Goal: Task Accomplishment & Management: Complete application form

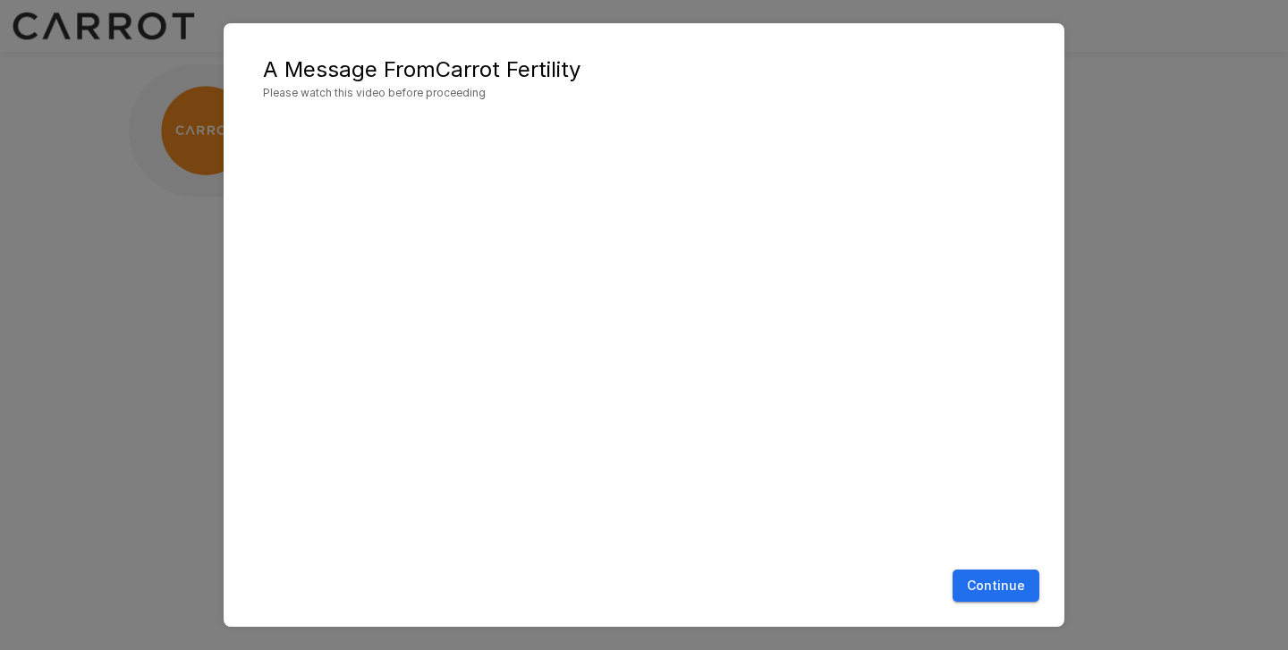
click at [1004, 573] on button "Continue" at bounding box center [996, 586] width 87 height 33
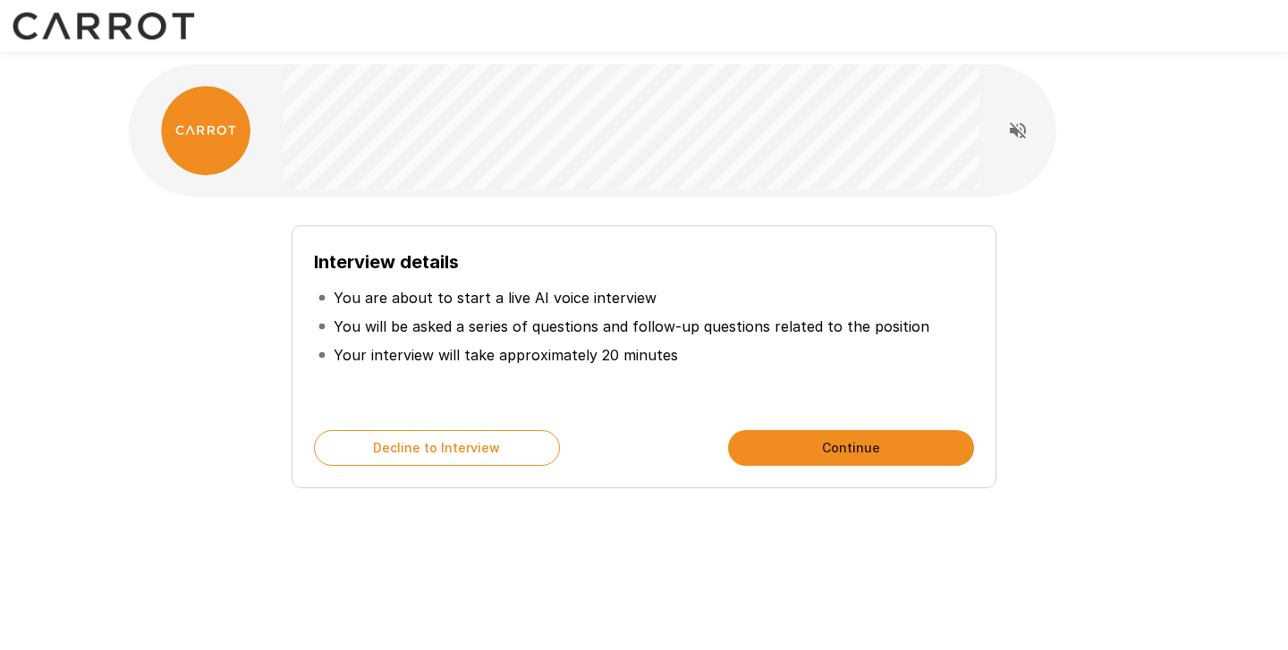
click at [841, 449] on button "Continue" at bounding box center [851, 448] width 246 height 36
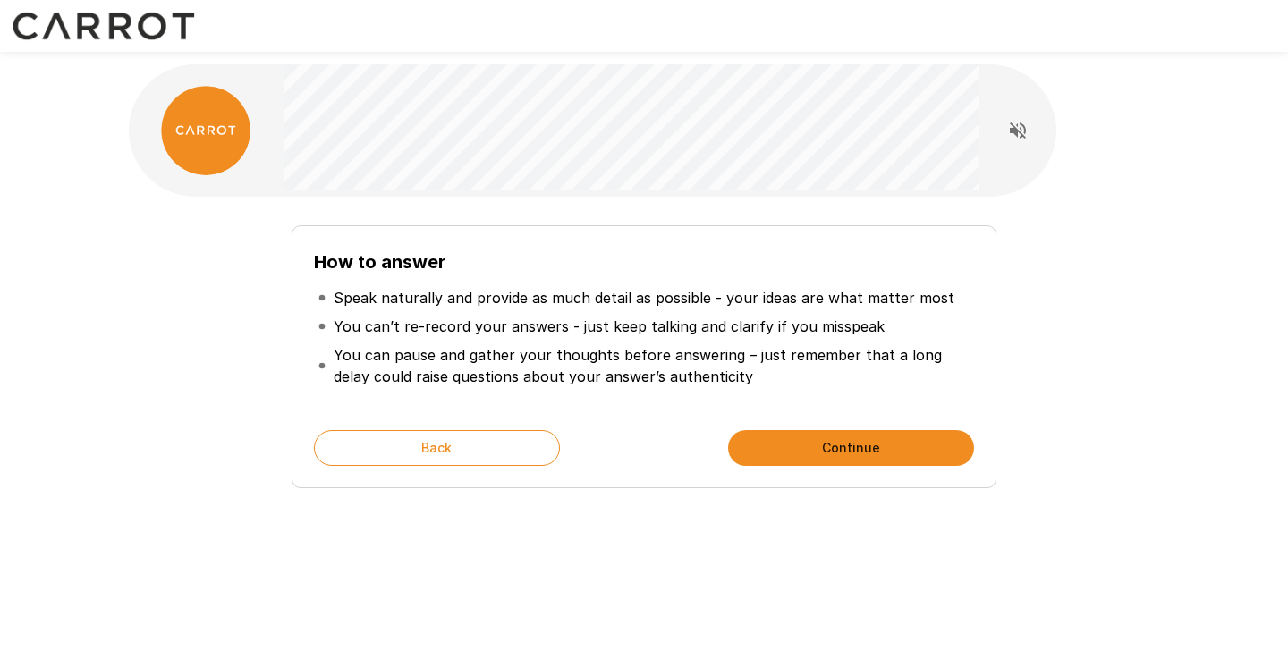
click at [842, 439] on button "Continue" at bounding box center [851, 448] width 246 height 36
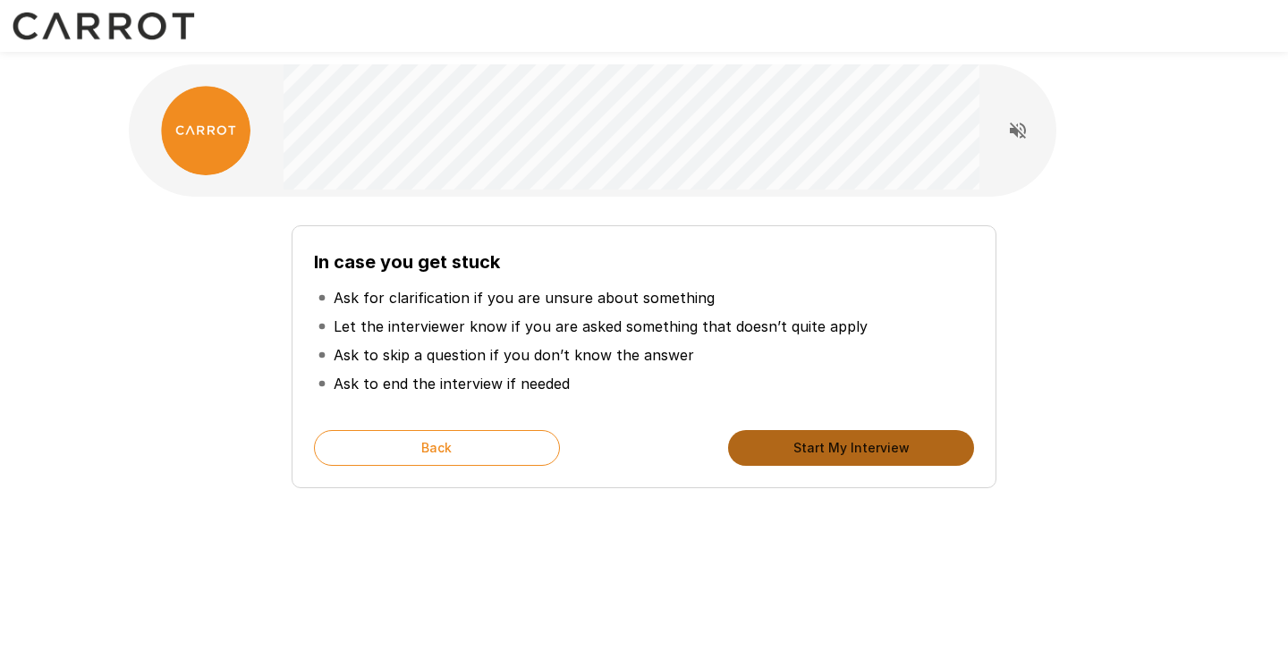
click at [849, 459] on button "Start My Interview" at bounding box center [851, 448] width 246 height 36
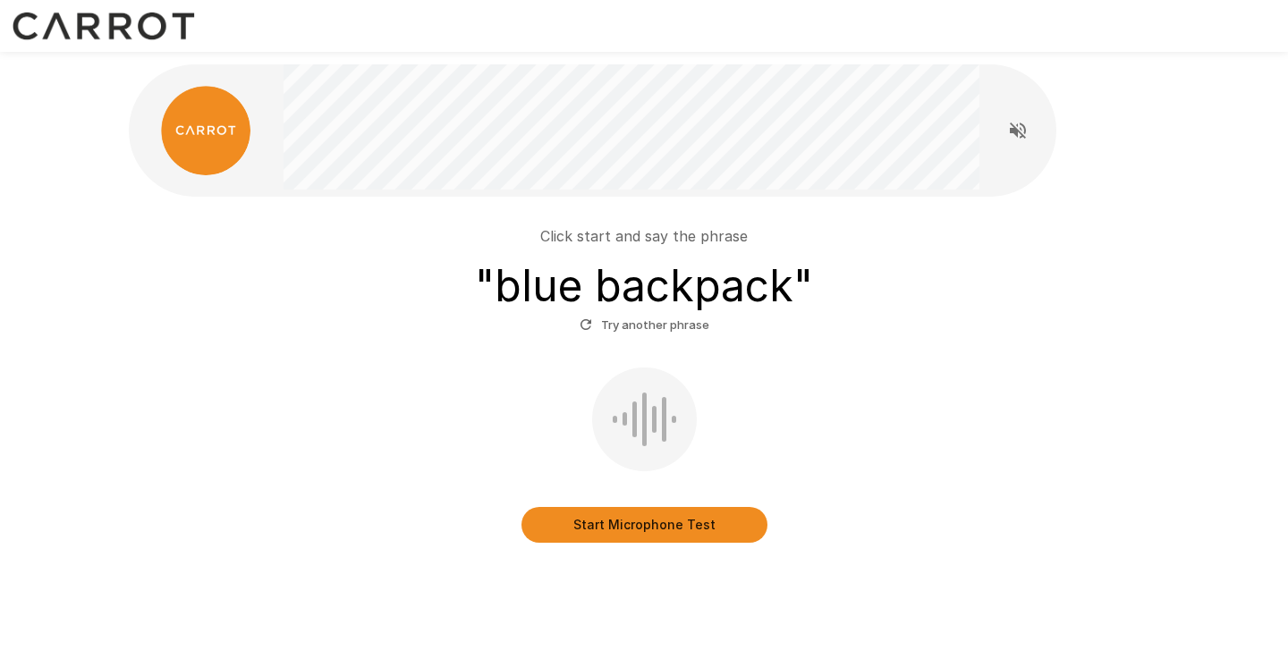
click at [612, 528] on button "Start Microphone Test" at bounding box center [645, 525] width 246 height 36
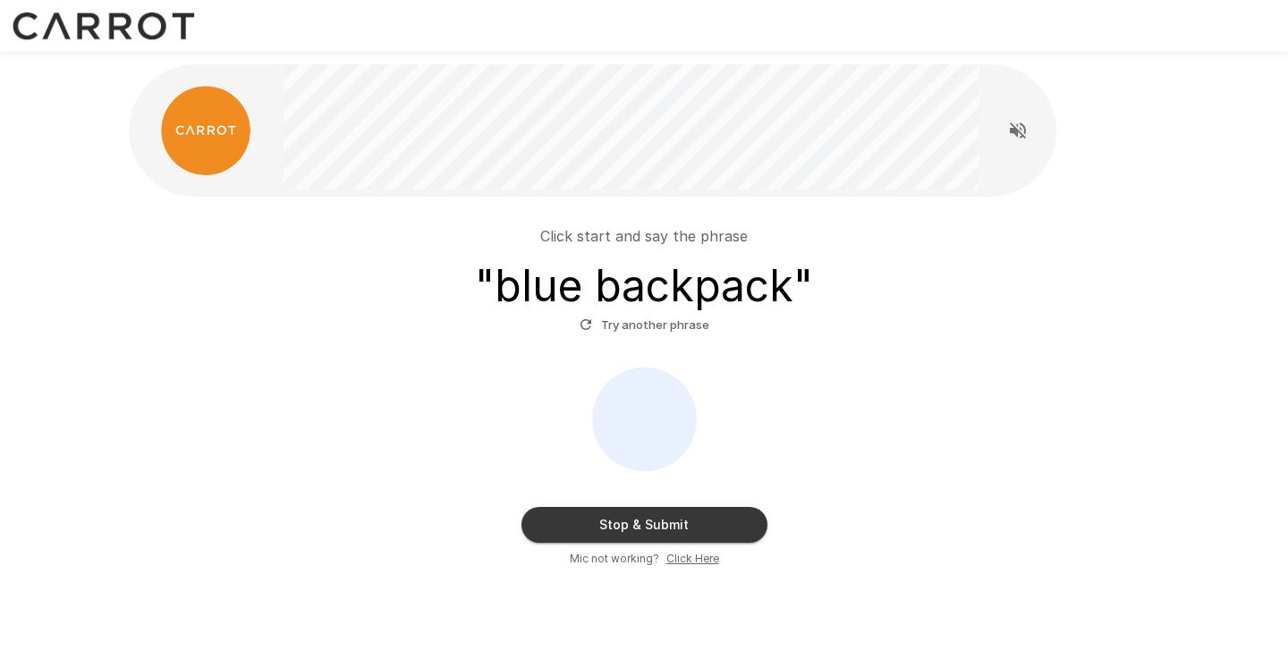
click at [664, 522] on button "Stop & Submit" at bounding box center [645, 525] width 246 height 36
click at [633, 525] on button "Stop & Submit" at bounding box center [645, 525] width 246 height 36
click at [579, 326] on icon "button" at bounding box center [586, 325] width 16 height 16
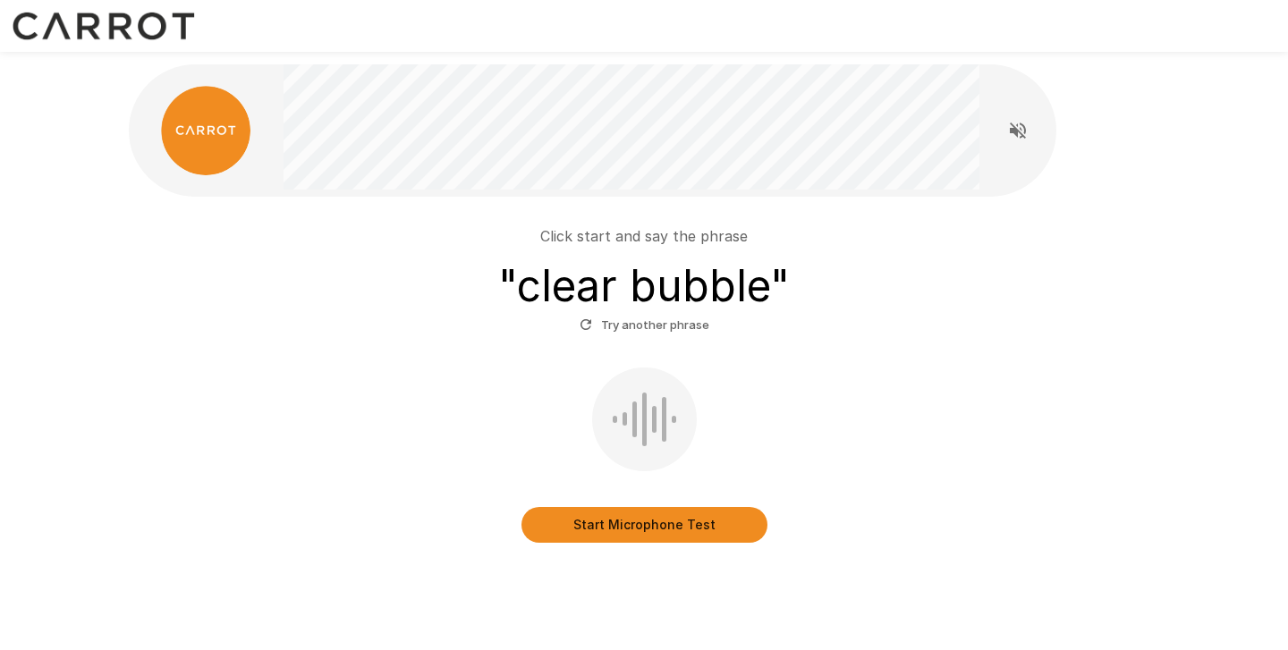
click at [658, 521] on button "Start Microphone Test" at bounding box center [645, 525] width 246 height 36
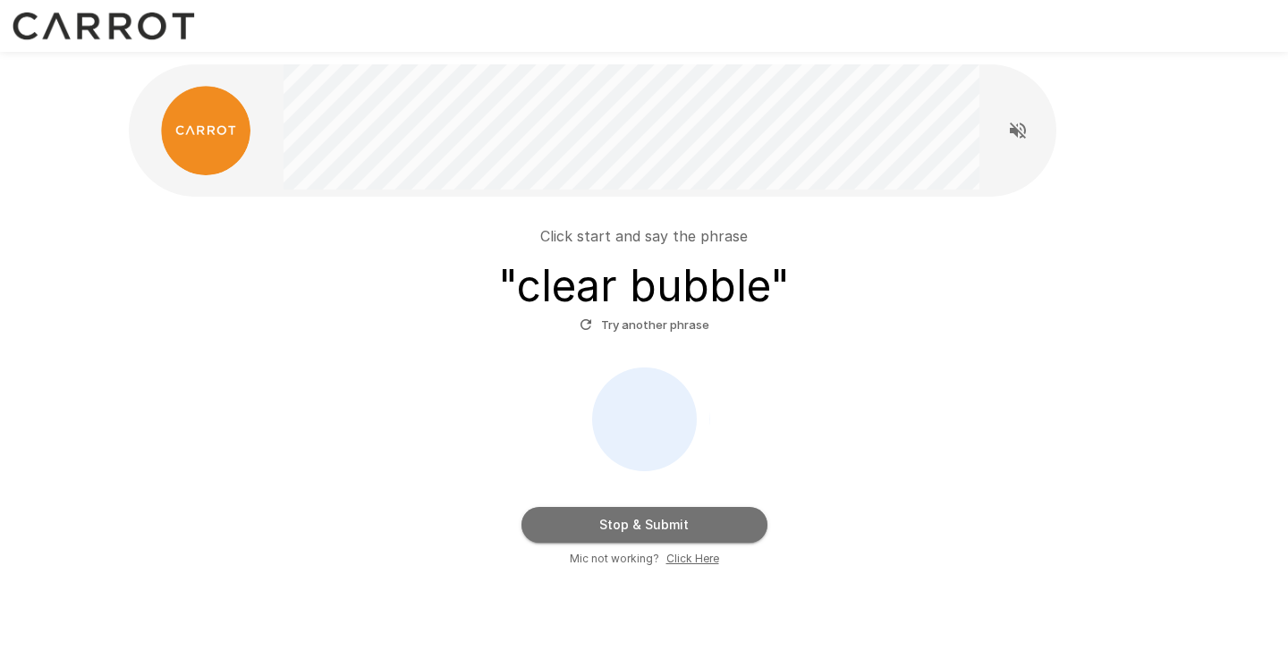
click at [658, 521] on button "Stop & Submit" at bounding box center [645, 525] width 246 height 36
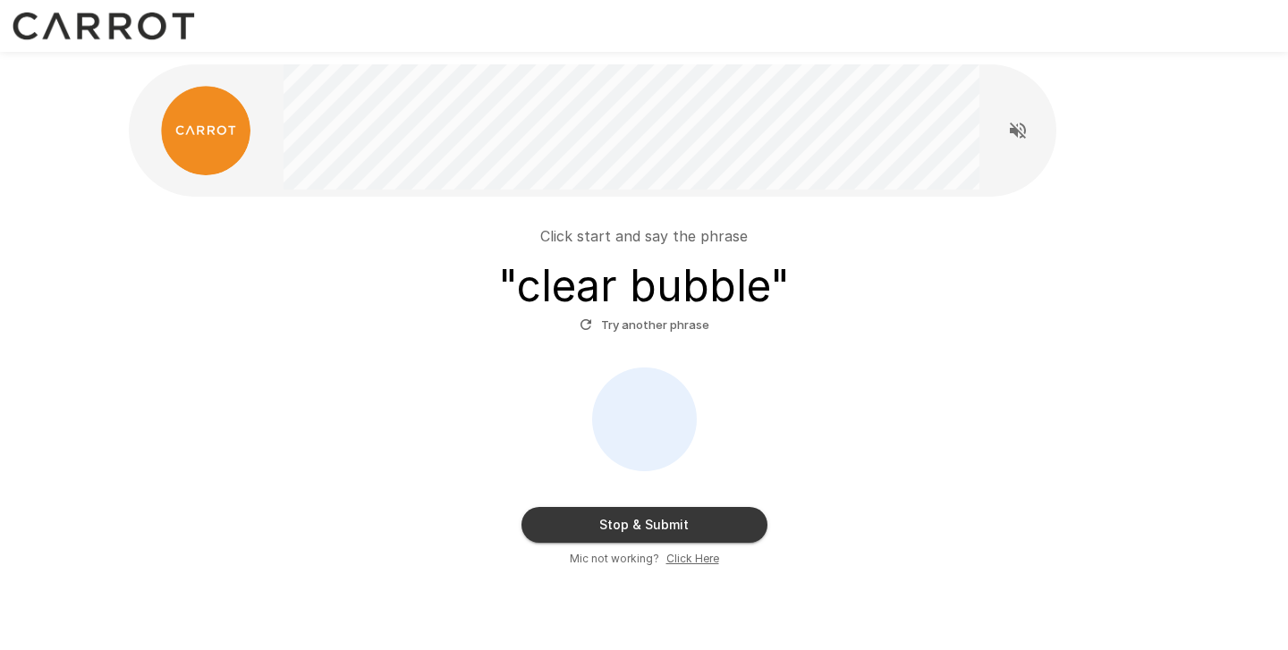
click at [640, 516] on button "Stop & Submit" at bounding box center [645, 525] width 246 height 36
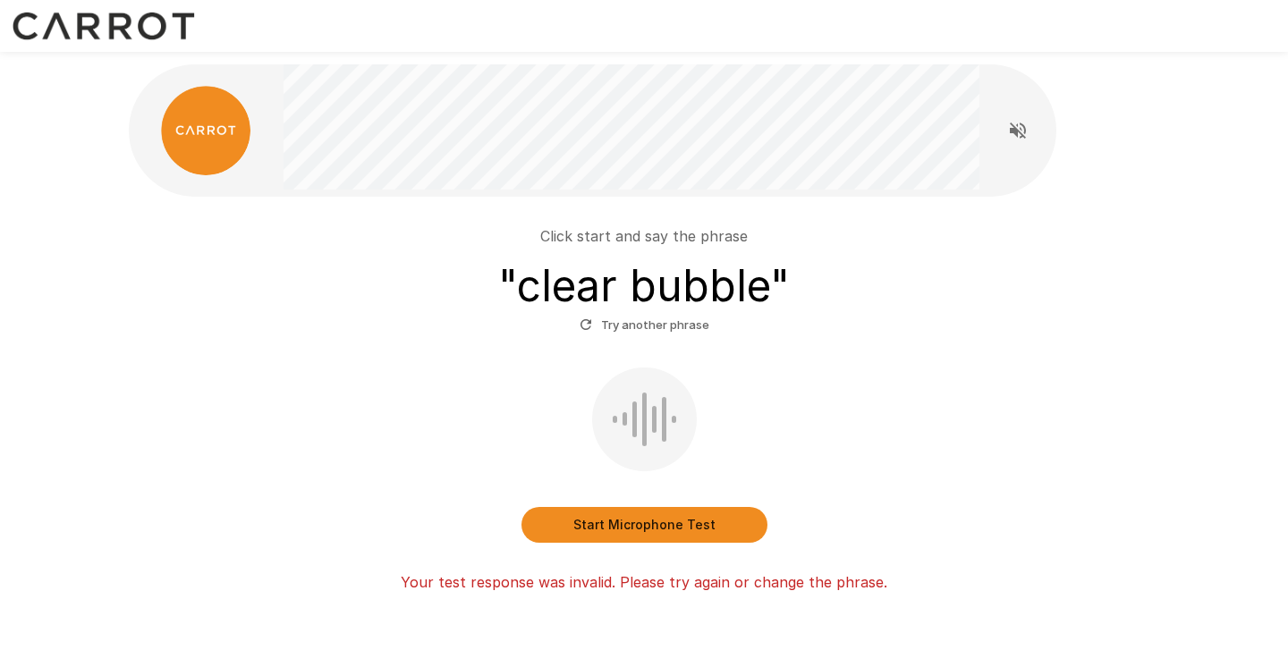
click at [608, 523] on button "Start Microphone Test" at bounding box center [645, 525] width 246 height 36
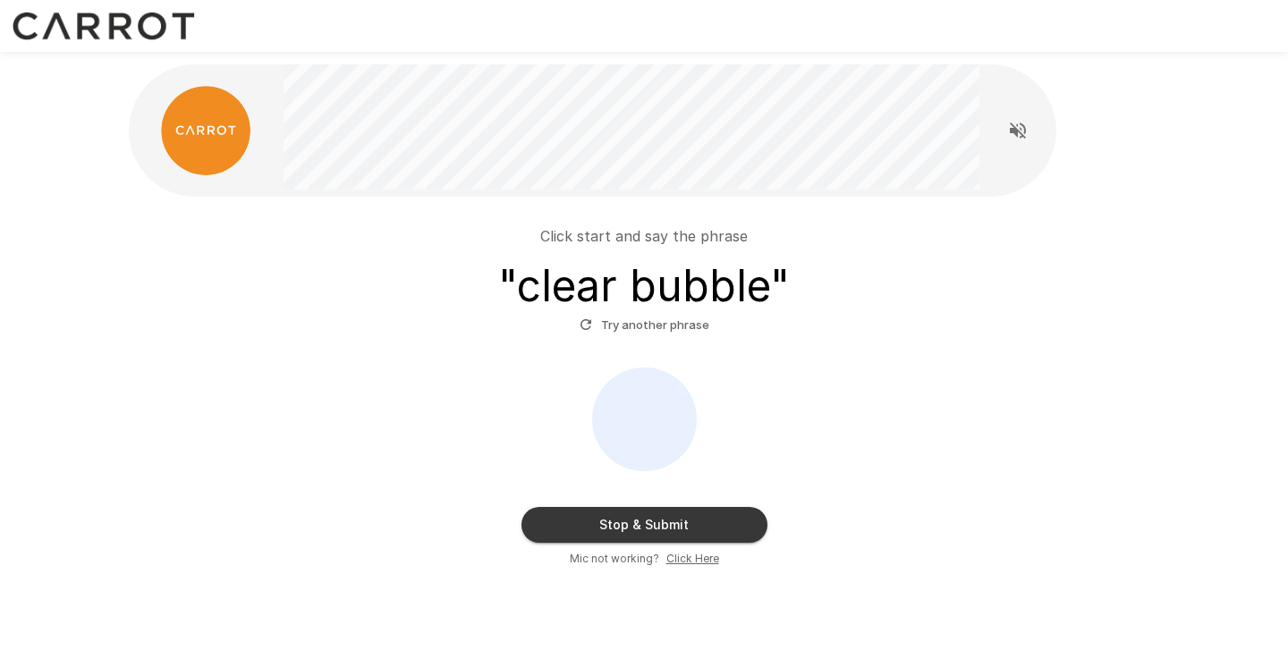
click at [608, 523] on button "Stop & Submit" at bounding box center [645, 525] width 246 height 36
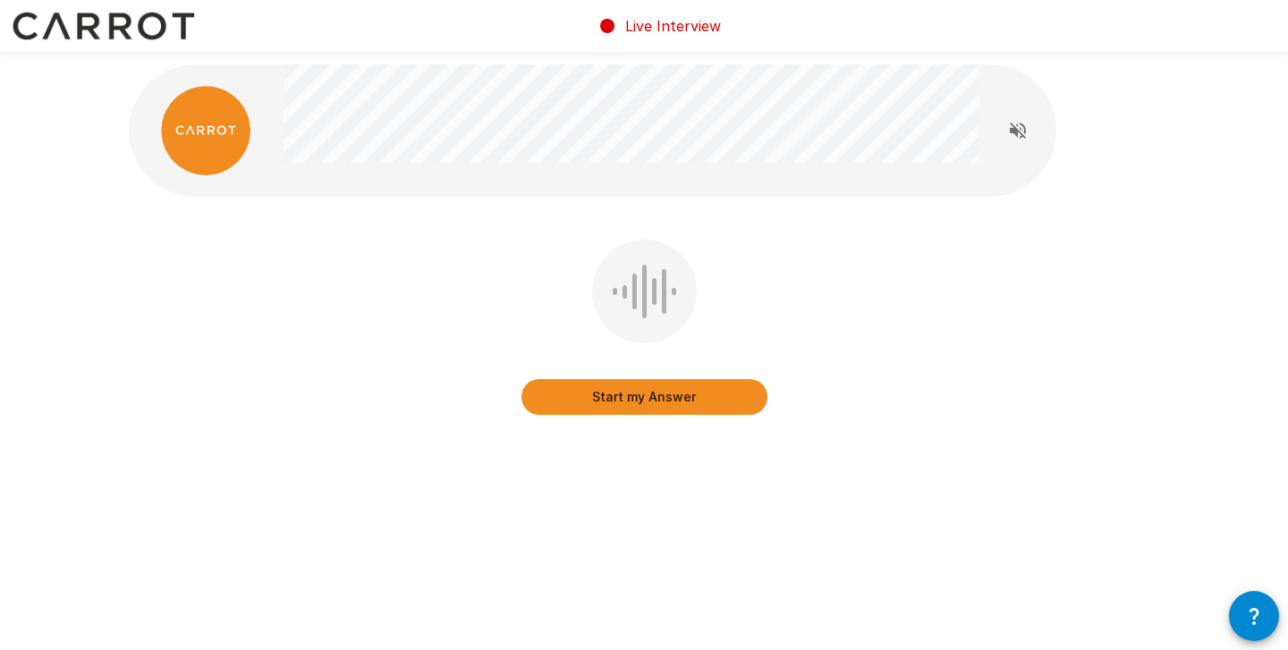
click at [726, 401] on button "Start my Answer" at bounding box center [645, 397] width 246 height 36
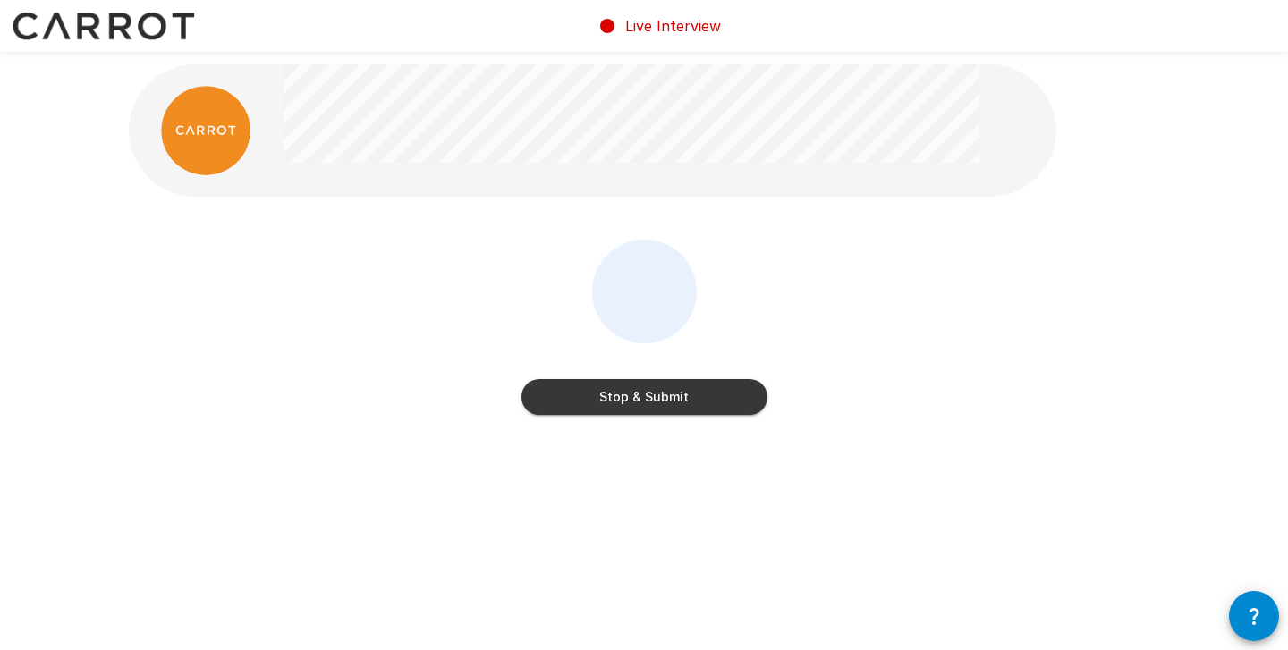
click at [726, 401] on button "Stop & Submit" at bounding box center [645, 397] width 246 height 36
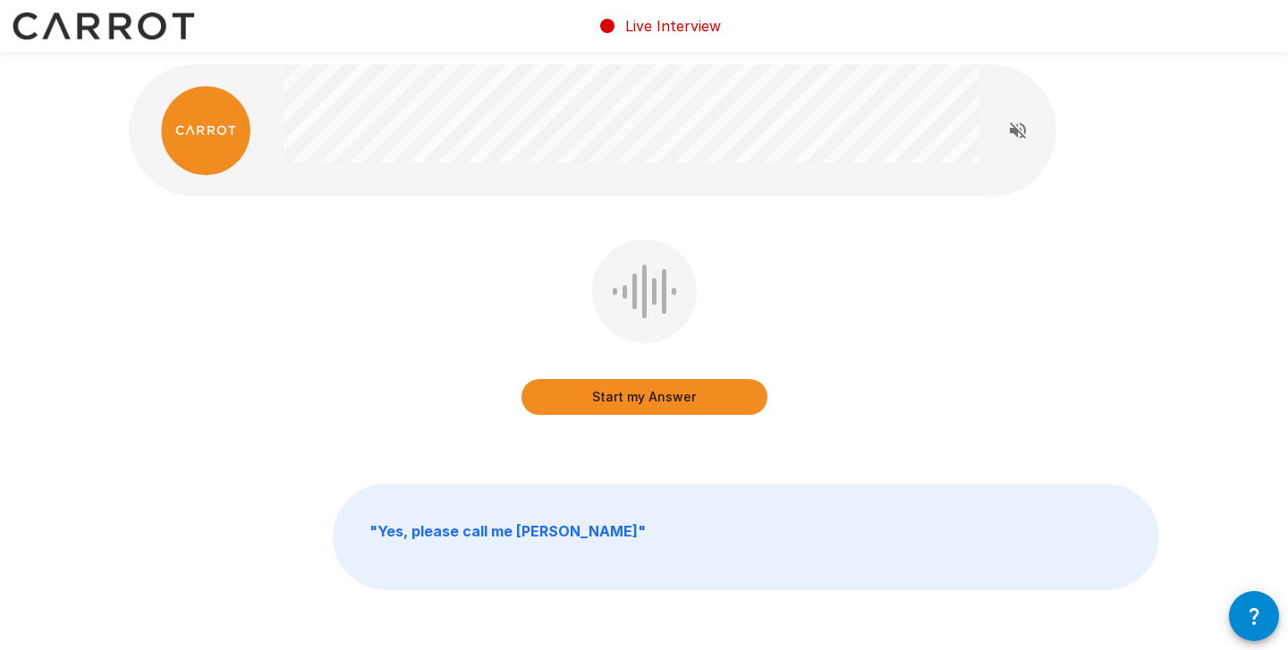
click at [680, 403] on button "Start my Answer" at bounding box center [645, 397] width 246 height 36
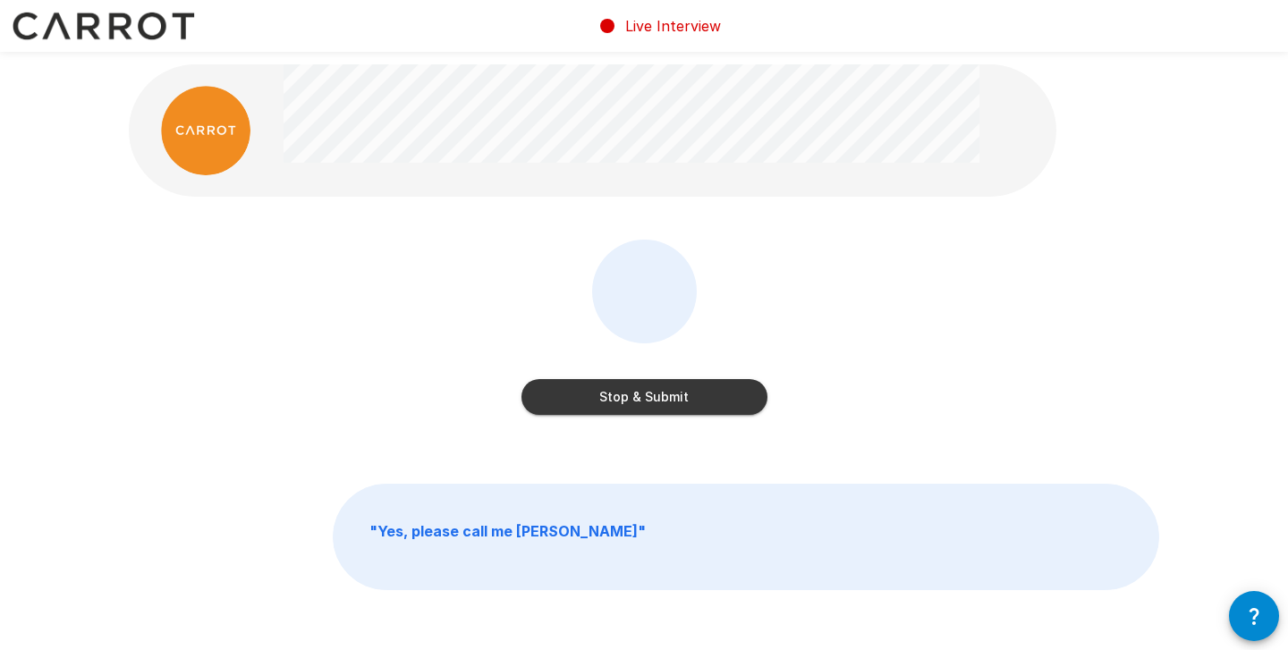
click at [680, 403] on button "Stop & Submit" at bounding box center [645, 397] width 246 height 36
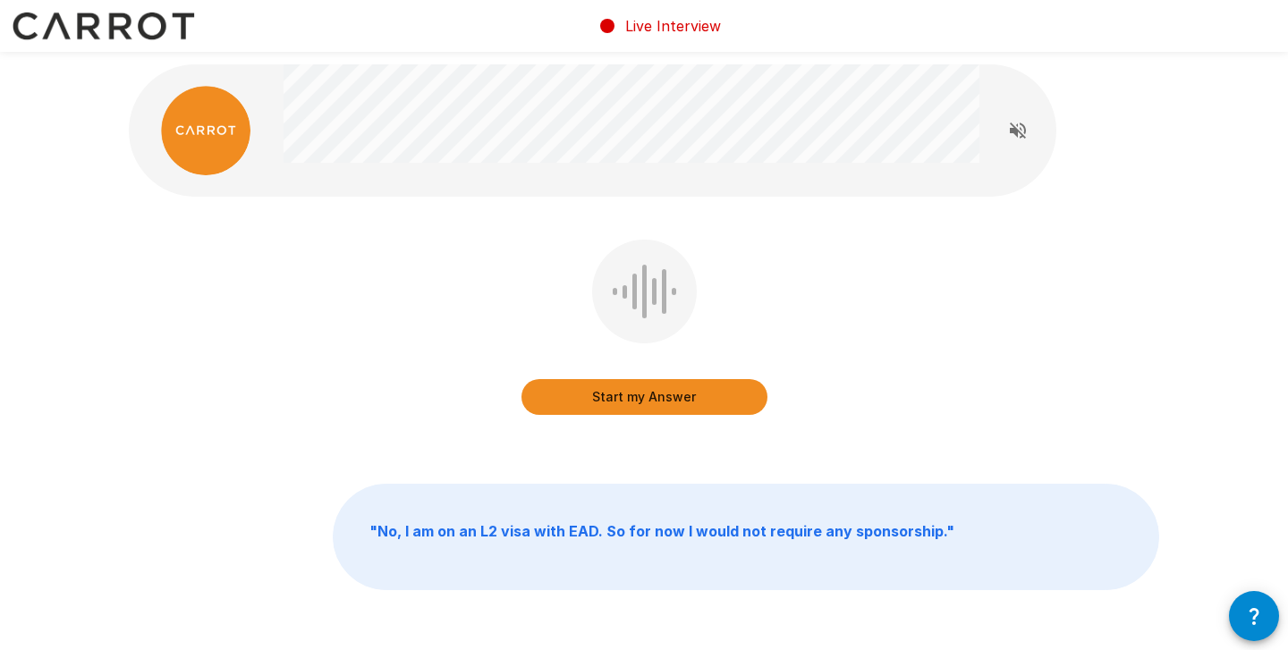
click at [680, 403] on button "Start my Answer" at bounding box center [645, 397] width 246 height 36
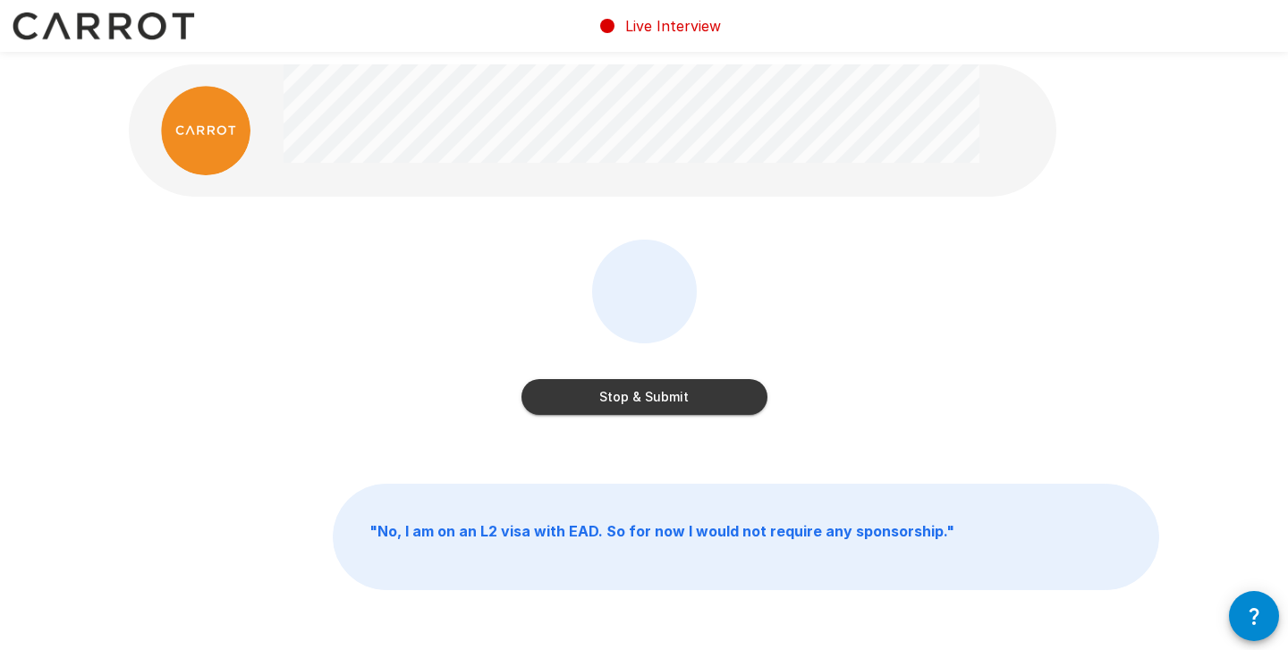
click at [680, 403] on button "Stop & Submit" at bounding box center [645, 397] width 246 height 36
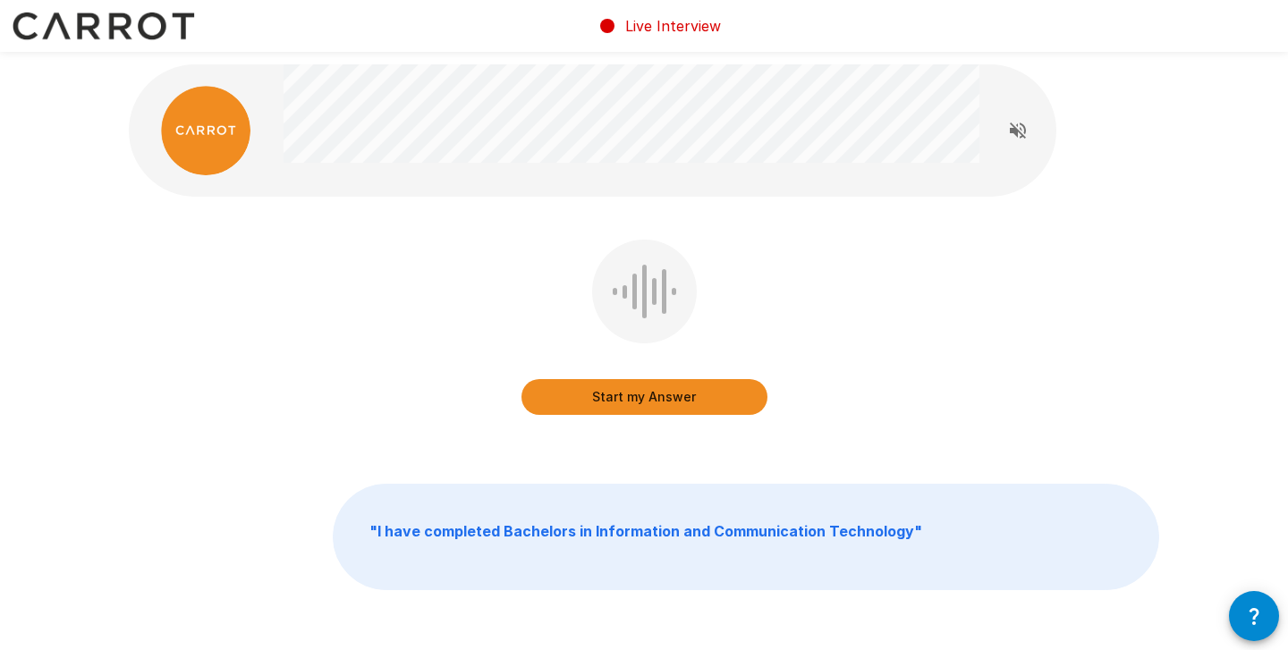
click at [680, 403] on button "Start my Answer" at bounding box center [645, 397] width 246 height 36
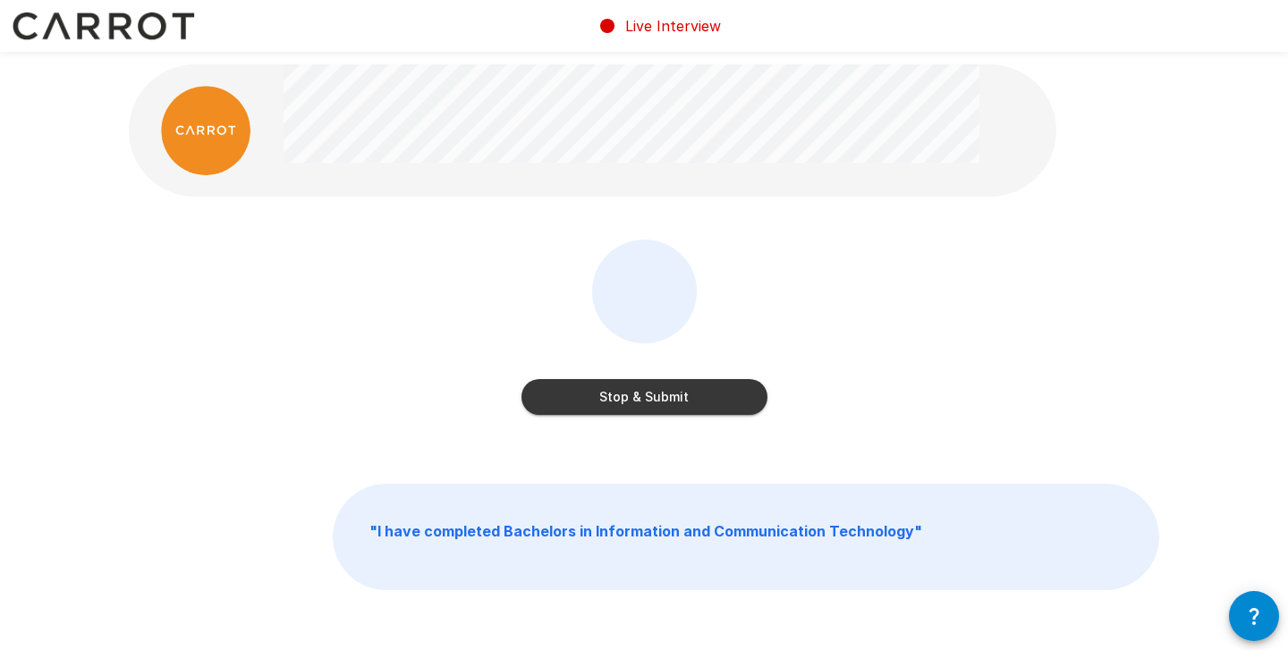
click at [680, 403] on button "Stop & Submit" at bounding box center [645, 397] width 246 height 36
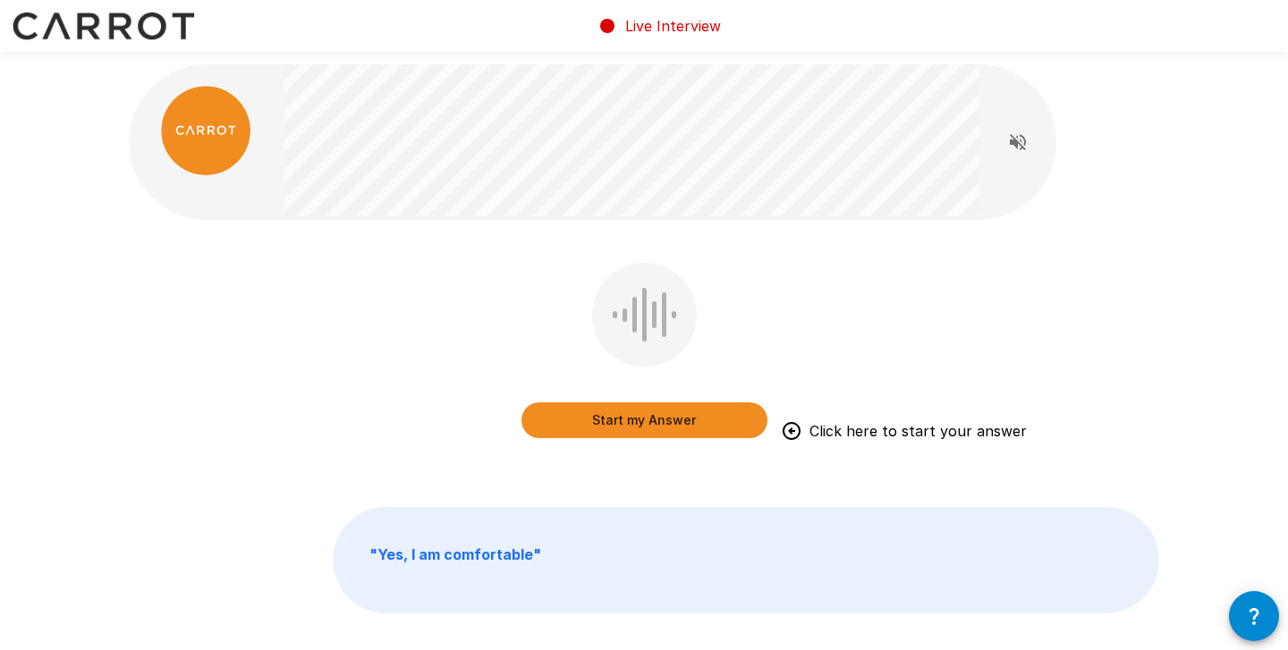
click at [630, 420] on button "Start my Answer" at bounding box center [645, 421] width 246 height 36
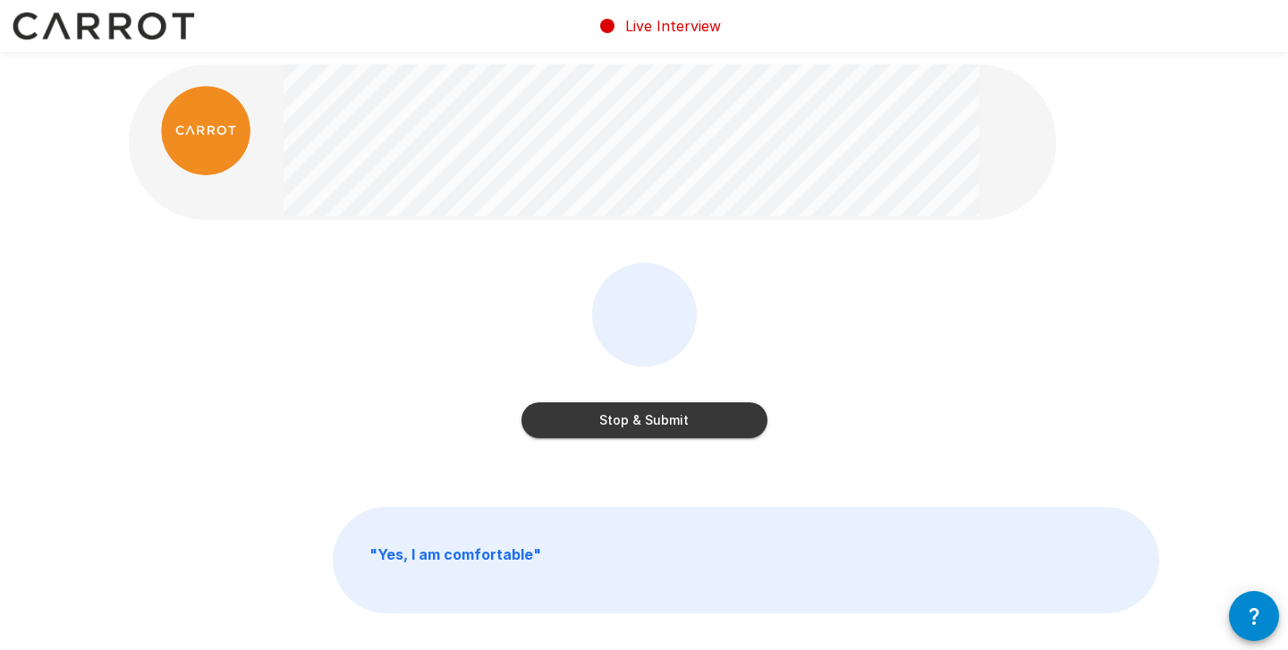
scroll to position [106, 0]
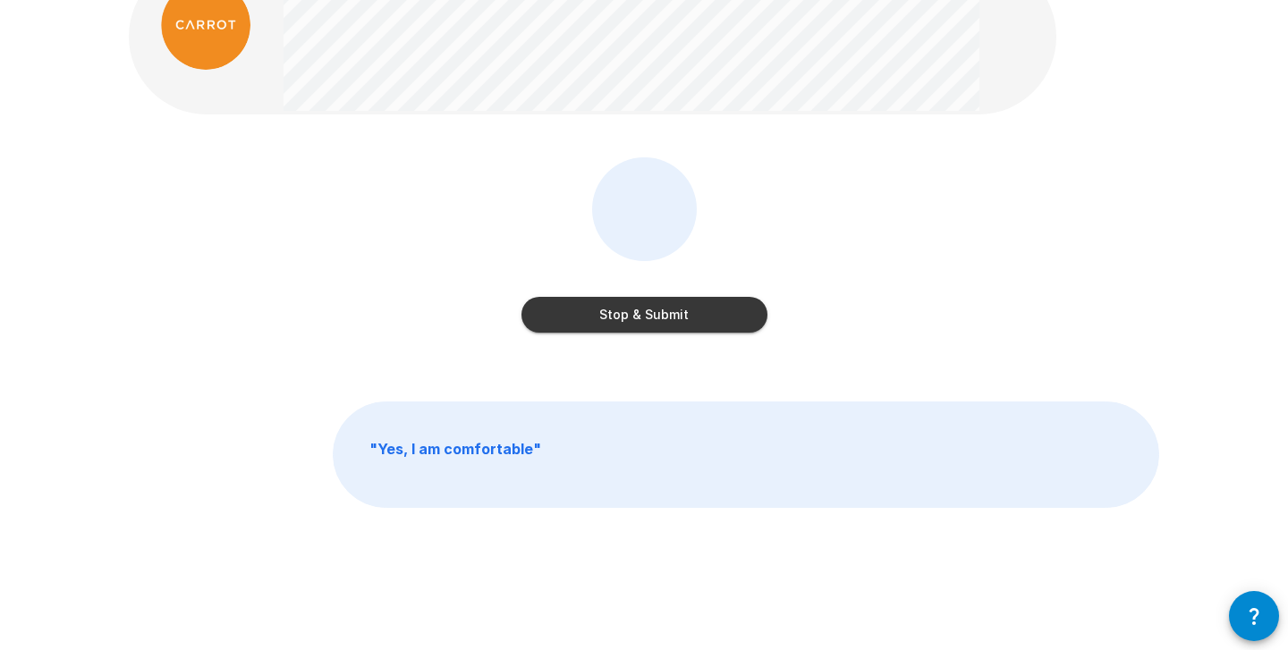
click at [662, 331] on button "Stop & Submit" at bounding box center [645, 315] width 246 height 36
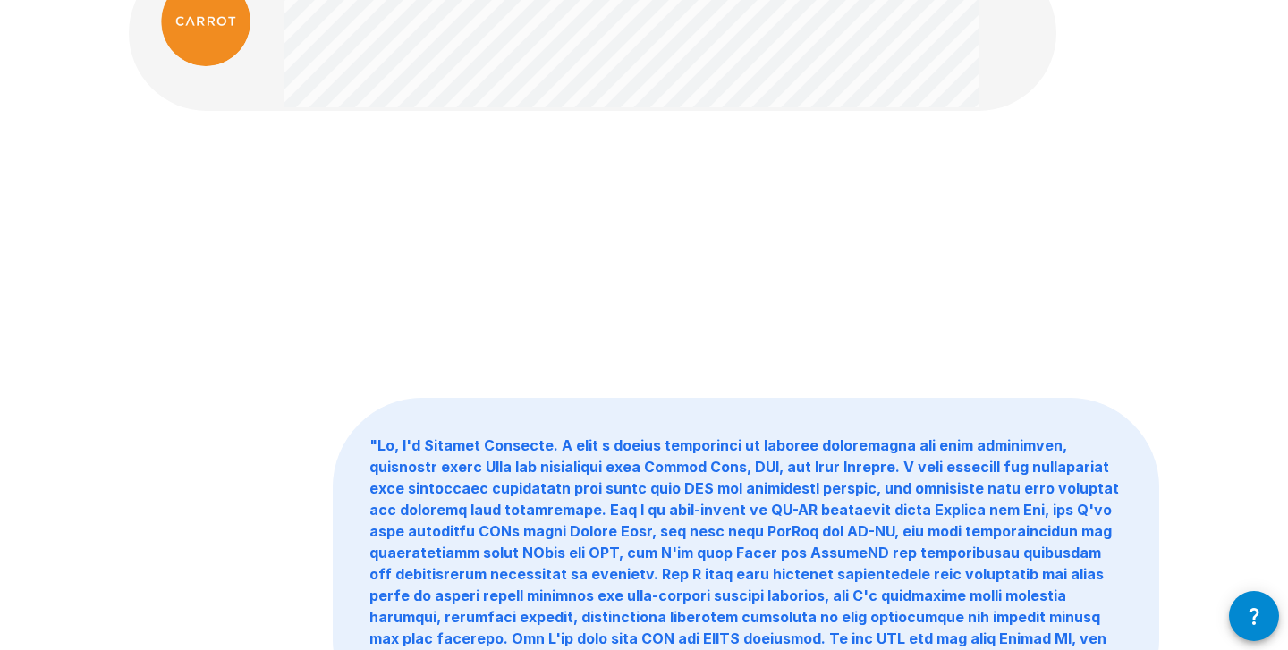
scroll to position [0, 0]
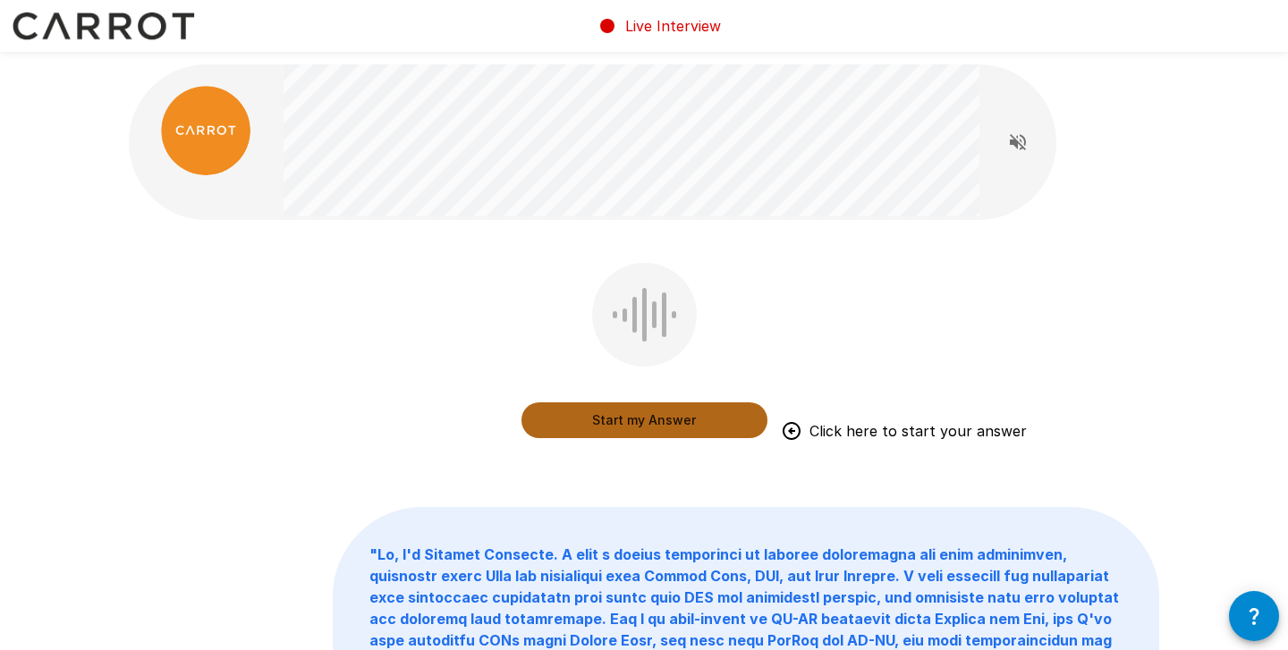
click at [661, 415] on button "Start my Answer" at bounding box center [645, 421] width 246 height 36
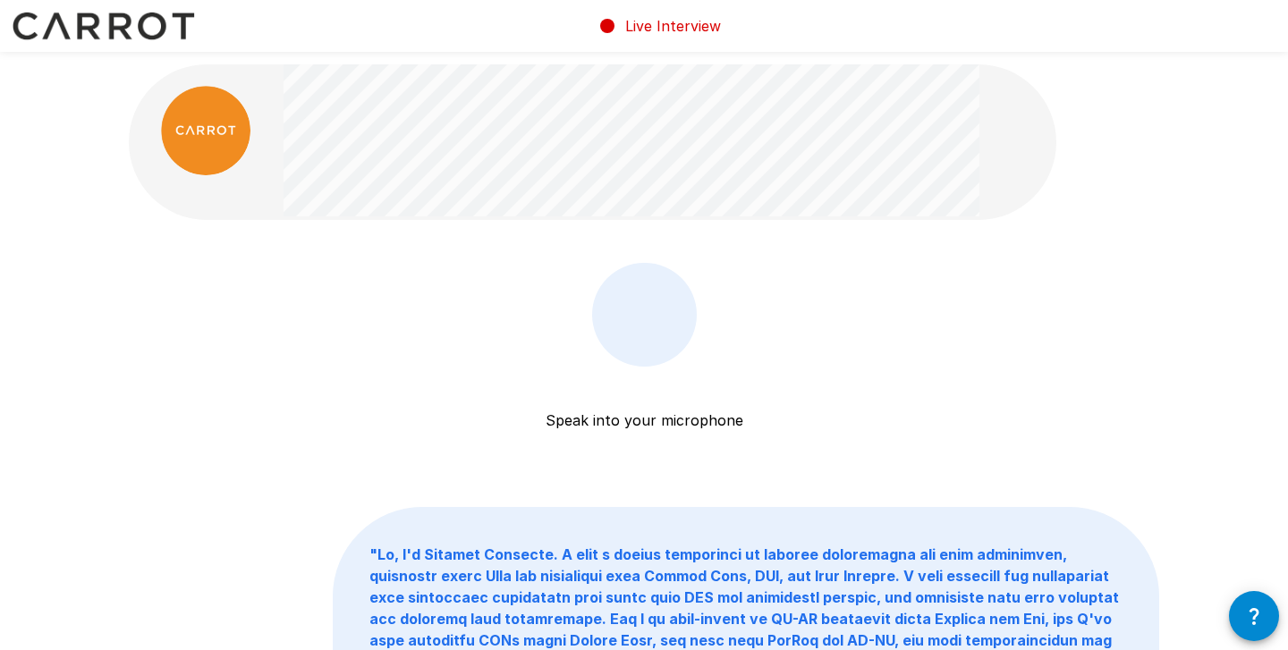
click at [663, 411] on p "Speak into your microphone" at bounding box center [645, 399] width 198 height 64
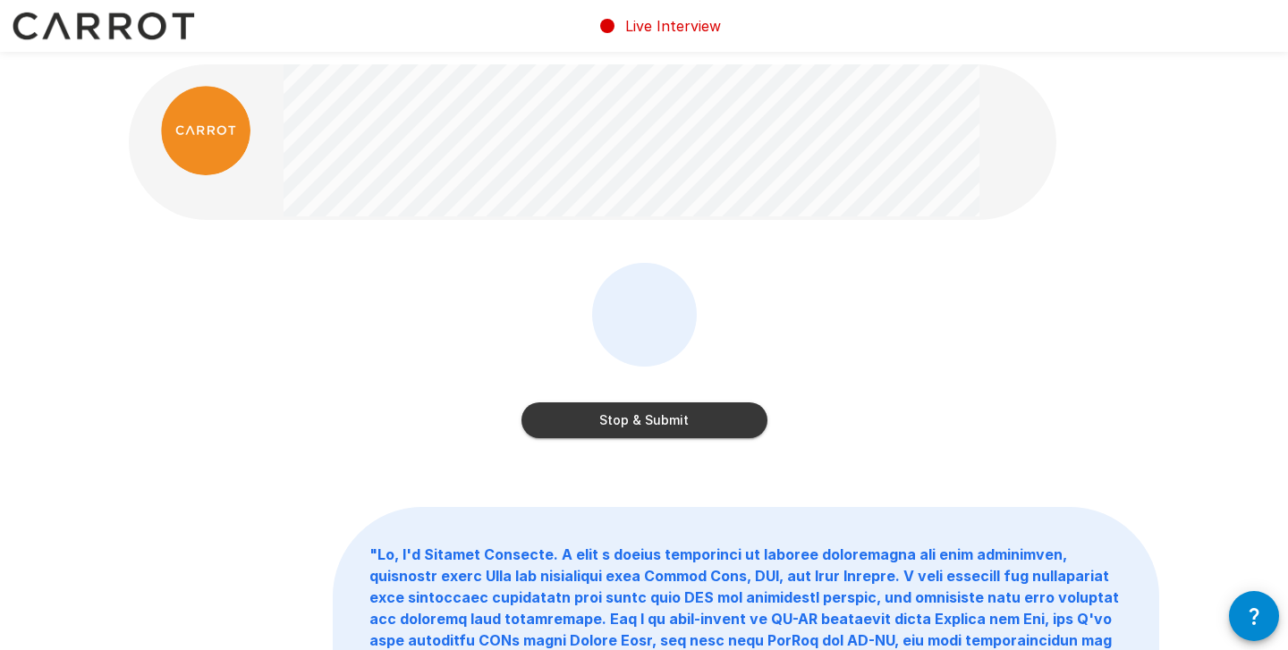
click at [649, 422] on button "Stop & Submit" at bounding box center [645, 421] width 246 height 36
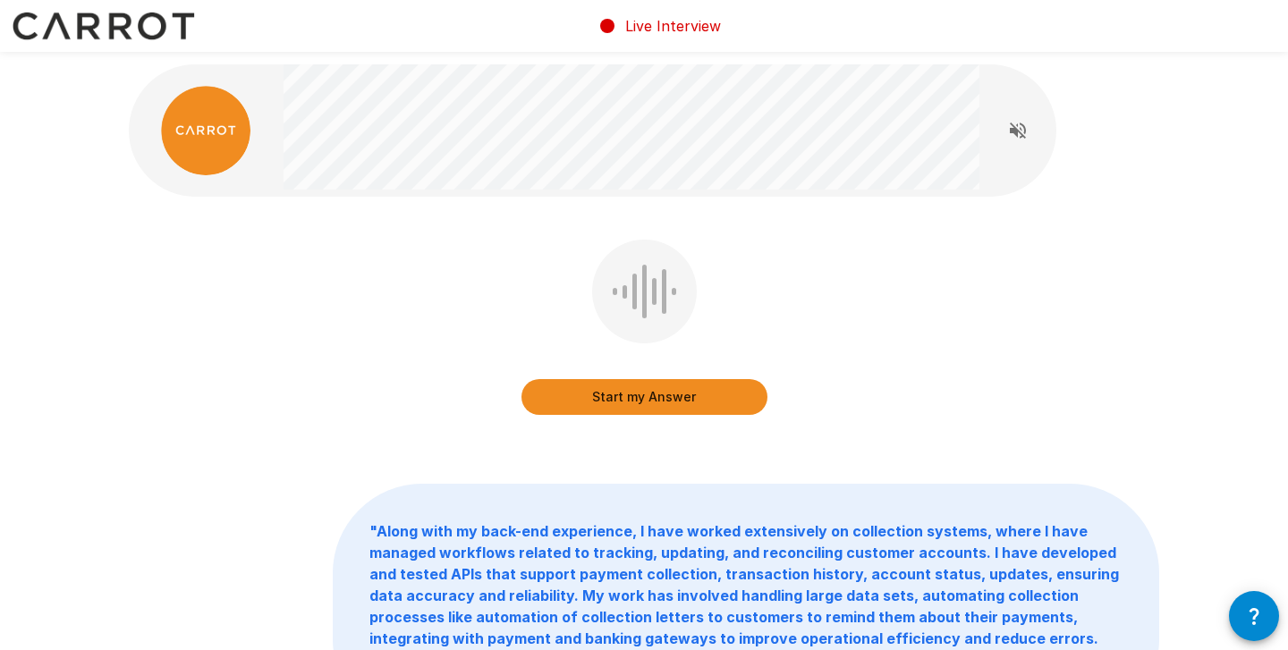
click at [681, 394] on button "Start my Answer" at bounding box center [645, 397] width 246 height 36
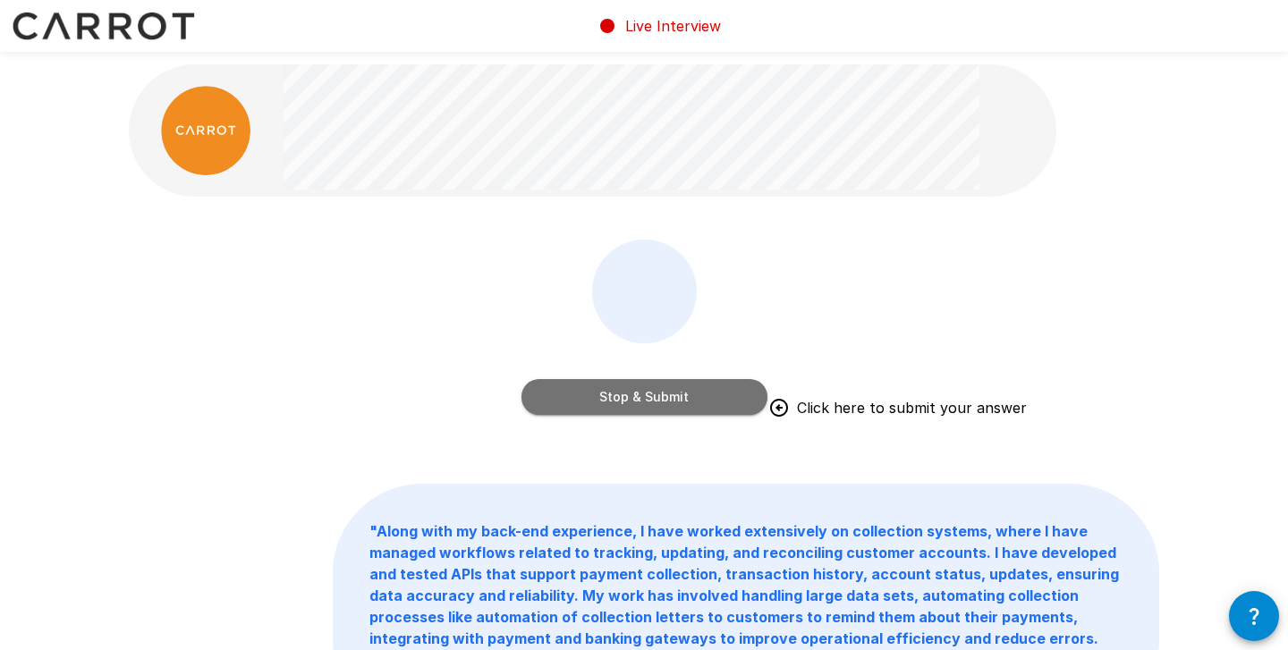
click at [644, 399] on button "Stop & Submit" at bounding box center [645, 397] width 246 height 36
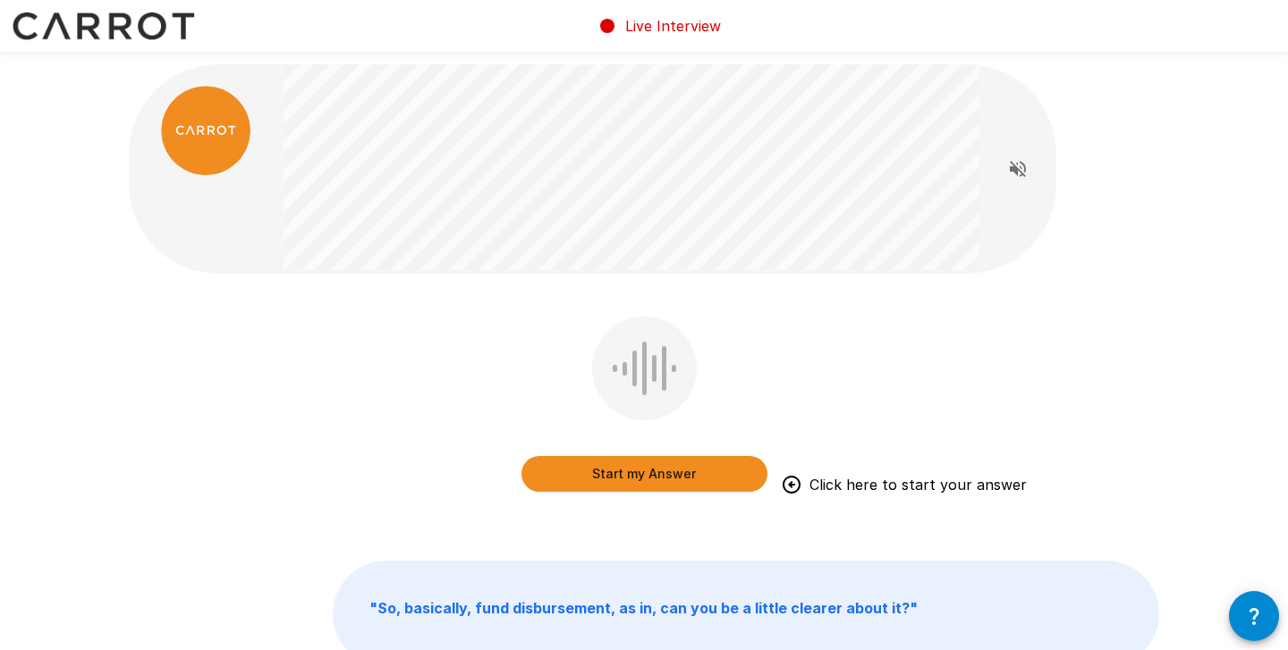
click at [678, 476] on button "Start my Answer" at bounding box center [645, 474] width 246 height 36
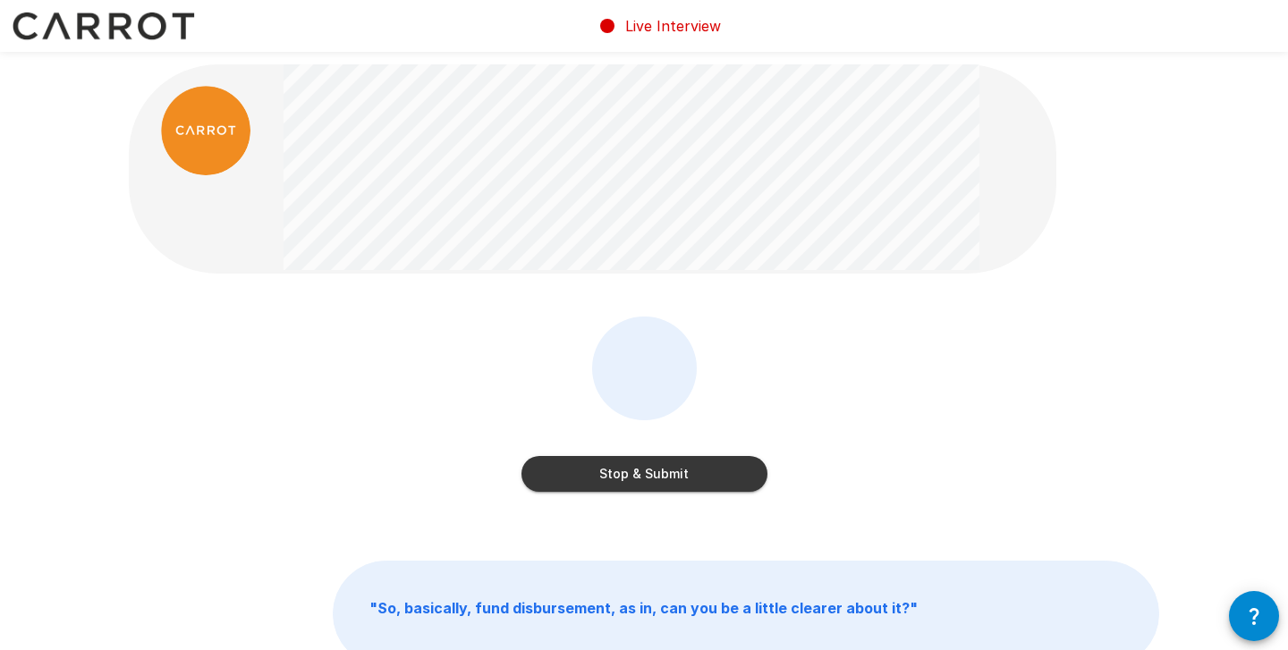
click at [678, 476] on button "Stop & Submit" at bounding box center [645, 474] width 246 height 36
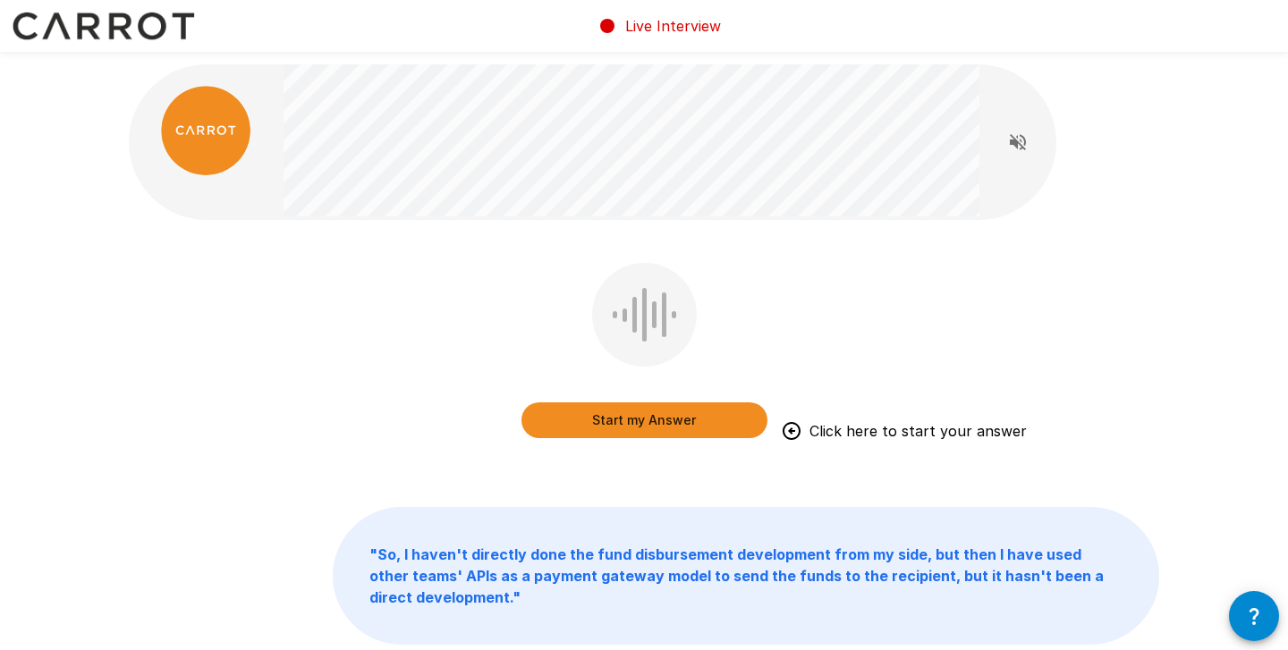
click at [686, 430] on button "Start my Answer" at bounding box center [645, 421] width 246 height 36
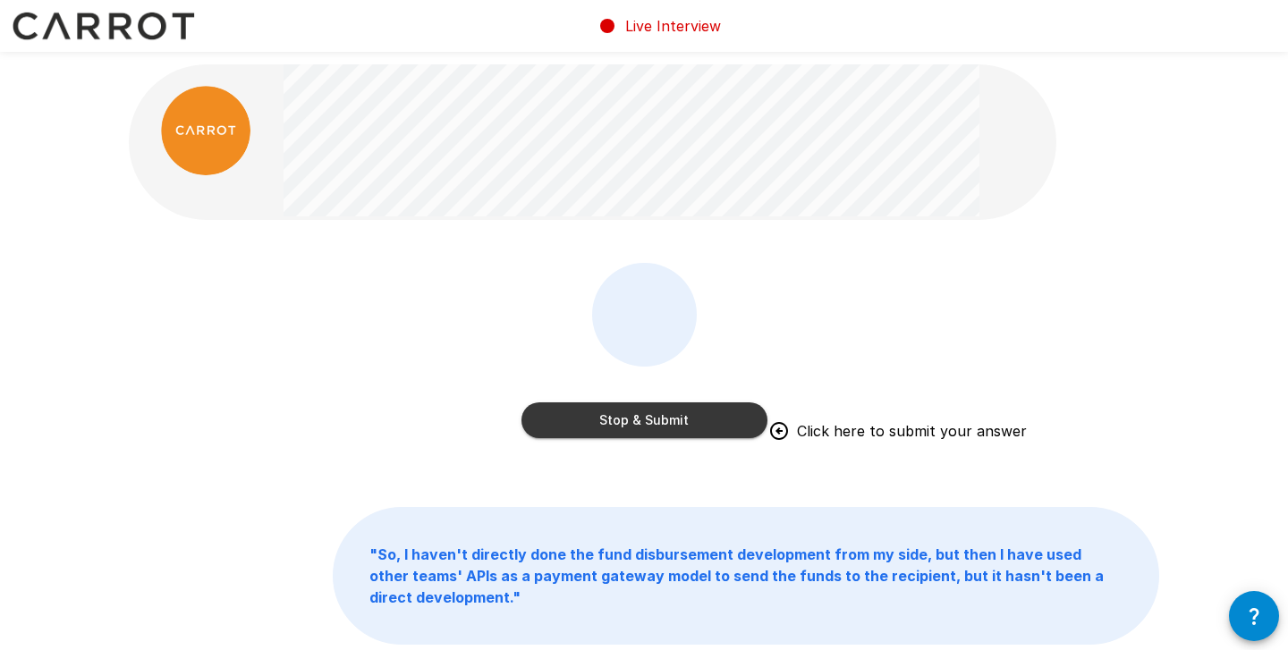
click at [628, 440] on div "Stop & Submit Click here to submit your answer" at bounding box center [645, 354] width 246 height 183
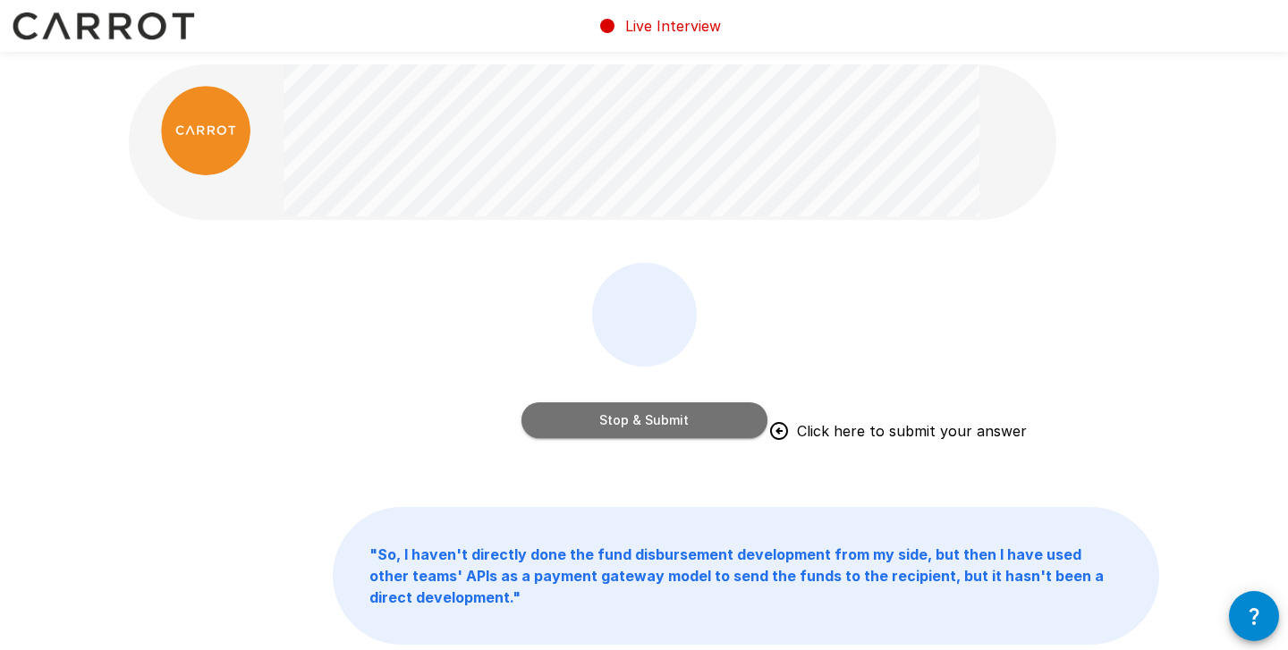
click at [642, 417] on button "Stop & Submit" at bounding box center [645, 421] width 246 height 36
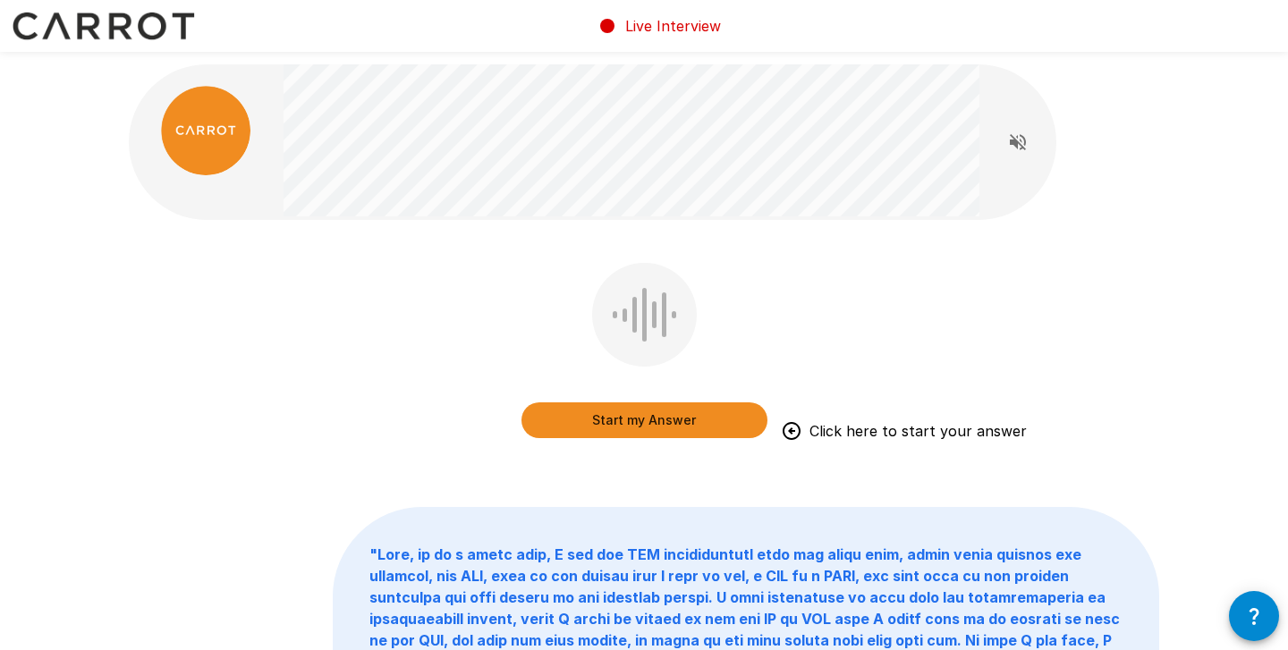
click at [626, 423] on button "Start my Answer" at bounding box center [645, 421] width 246 height 36
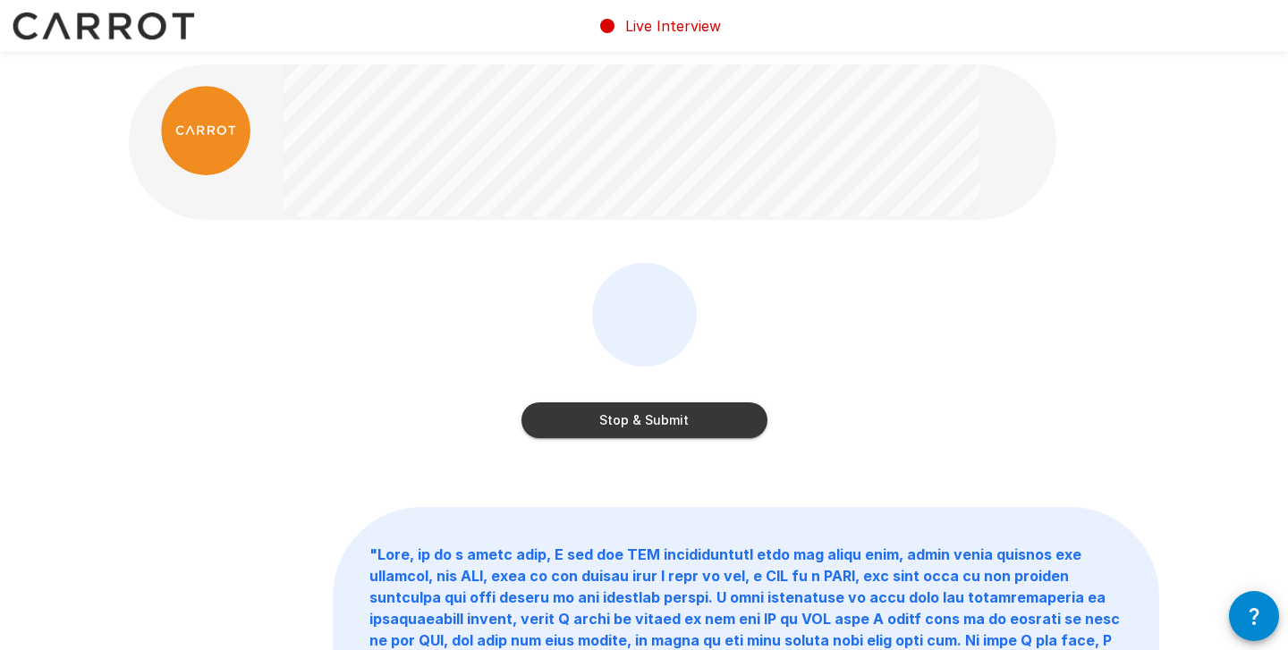
click at [626, 423] on button "Stop & Submit" at bounding box center [645, 421] width 246 height 36
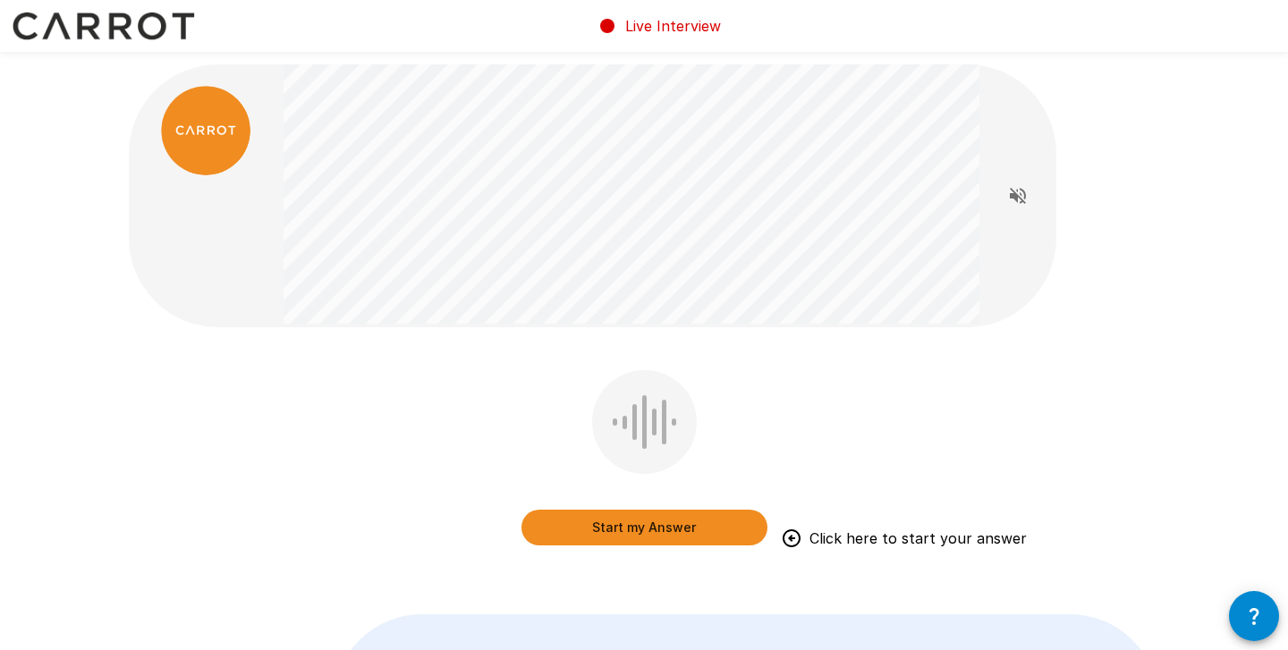
click at [653, 506] on div "Start my Answer Click here to start your answer" at bounding box center [645, 510] width 246 height 72
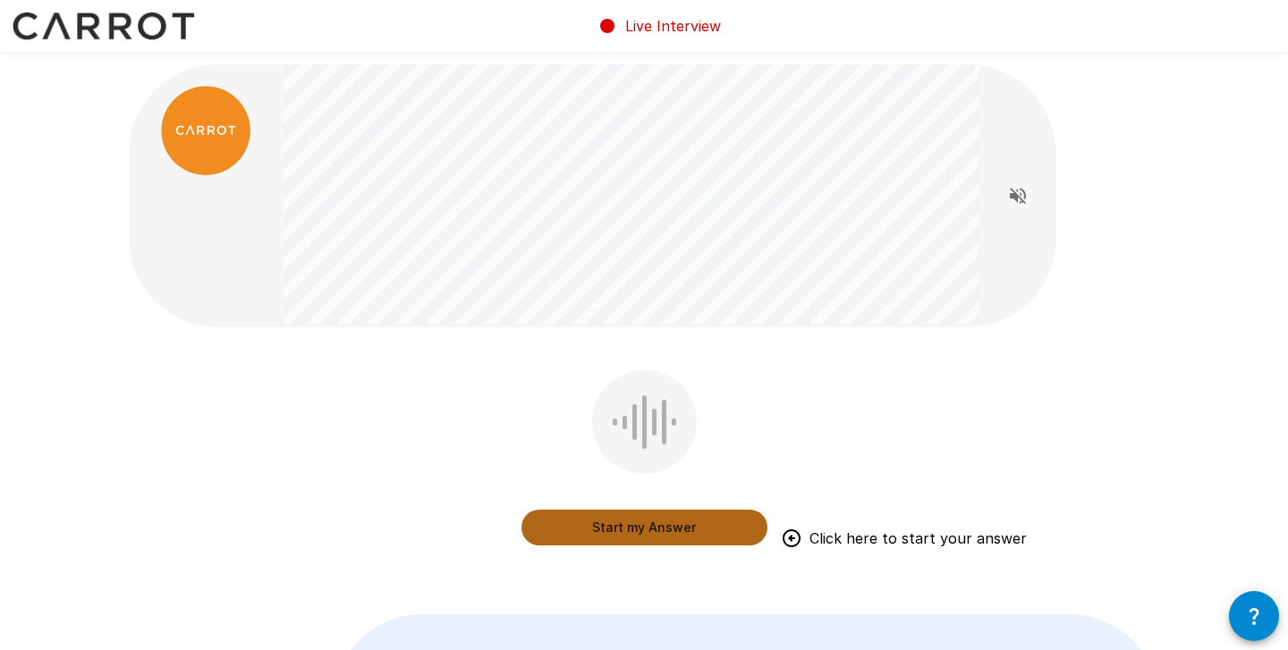
click at [650, 524] on button "Start my Answer" at bounding box center [645, 528] width 246 height 36
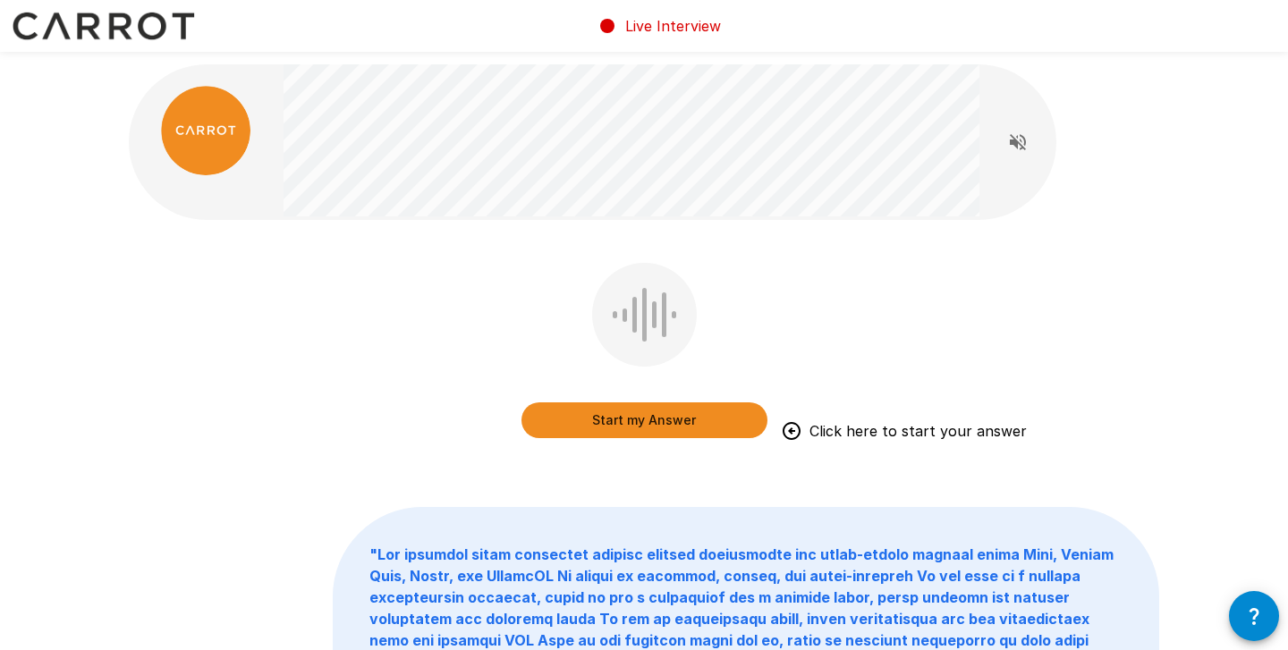
click at [636, 414] on button "Start my Answer" at bounding box center [645, 421] width 246 height 36
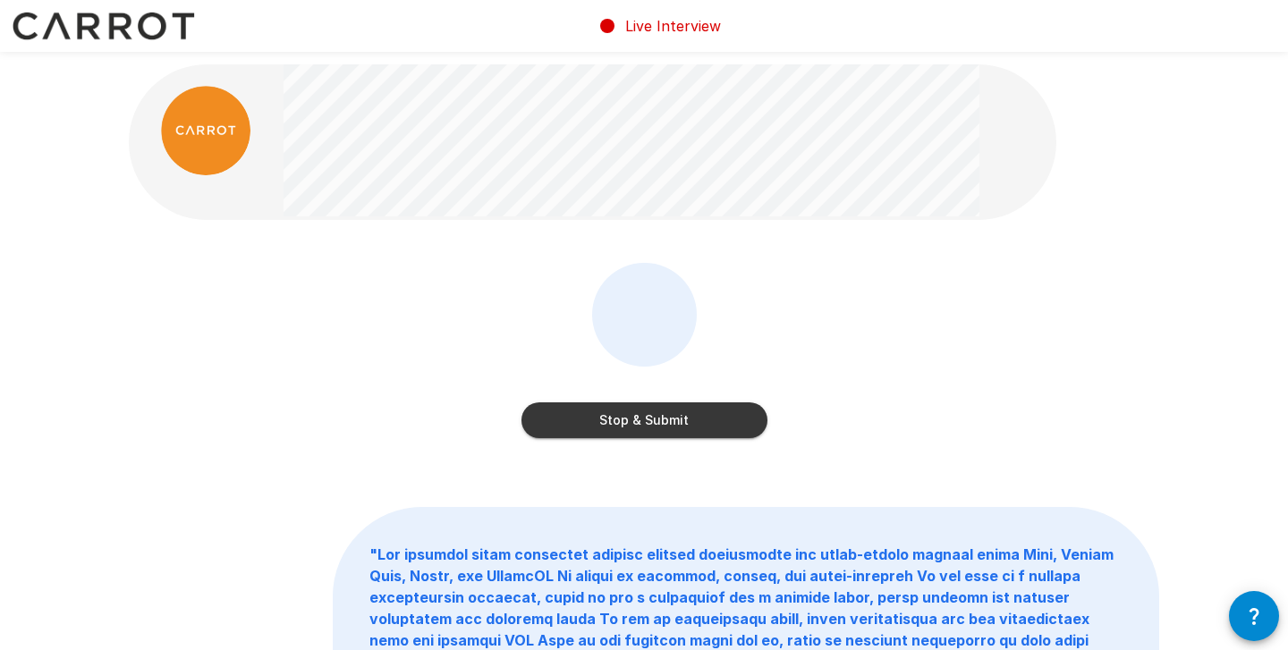
click at [694, 421] on button "Stop & Submit" at bounding box center [645, 421] width 246 height 36
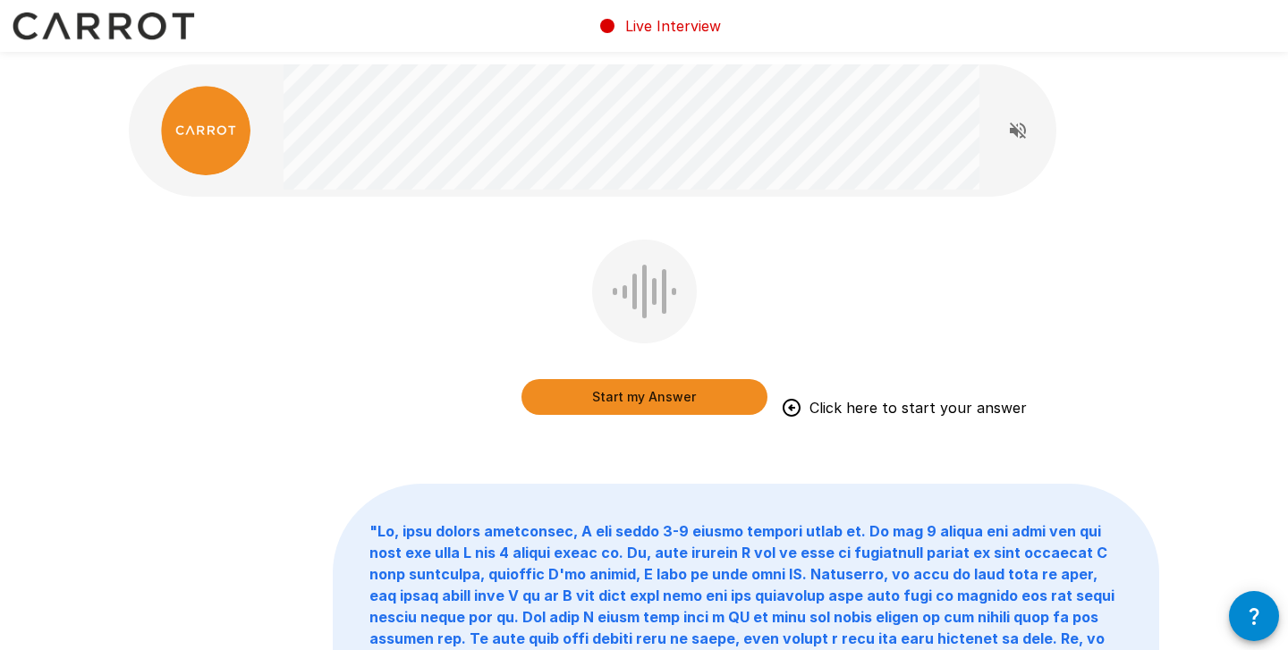
click at [634, 411] on button "Start my Answer" at bounding box center [645, 397] width 246 height 36
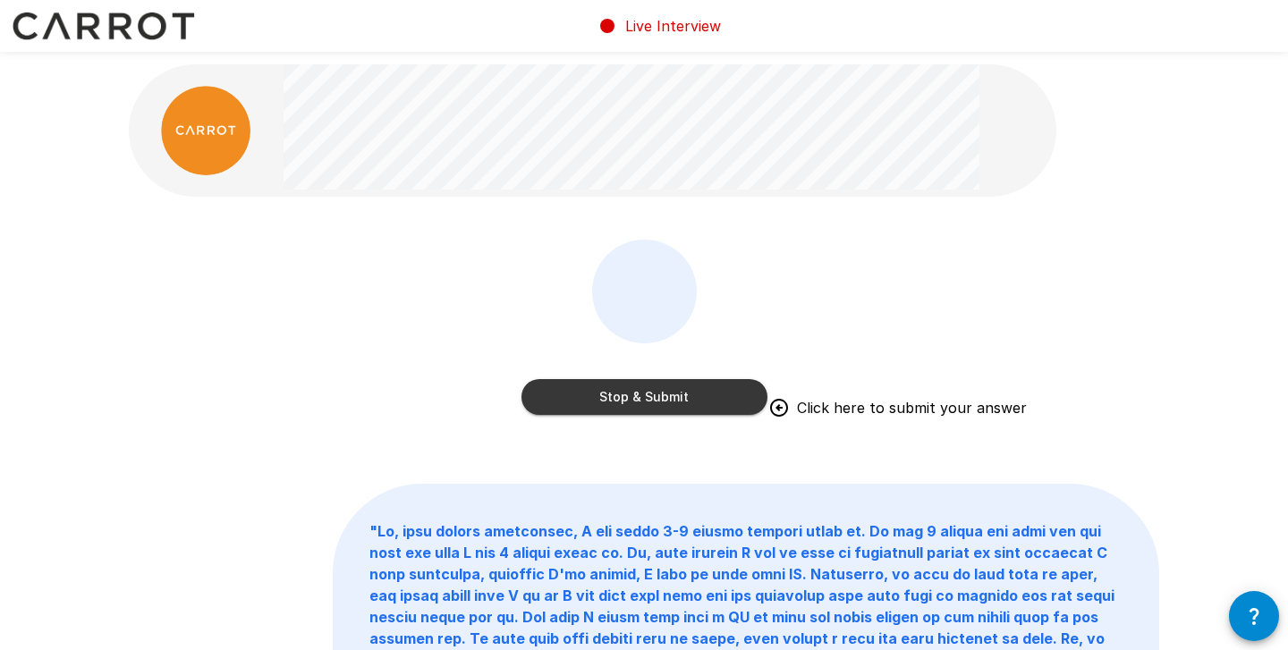
click at [648, 403] on button "Stop & Submit" at bounding box center [645, 397] width 246 height 36
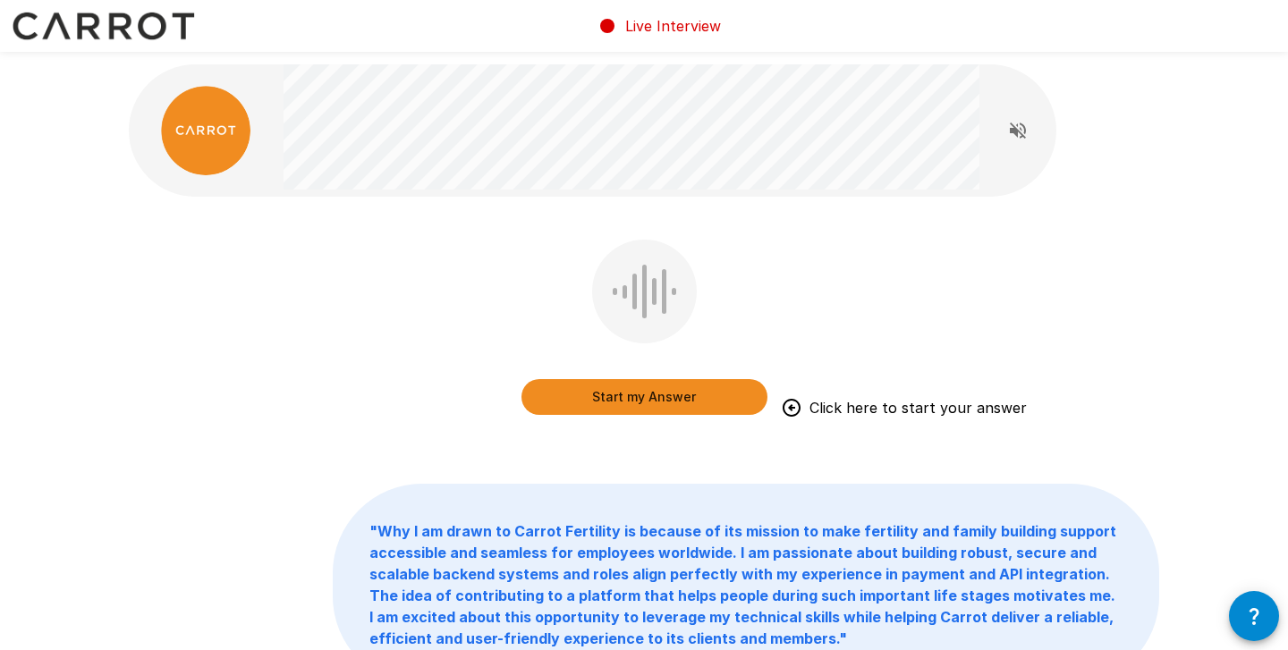
click at [659, 406] on button "Start my Answer" at bounding box center [645, 397] width 246 height 36
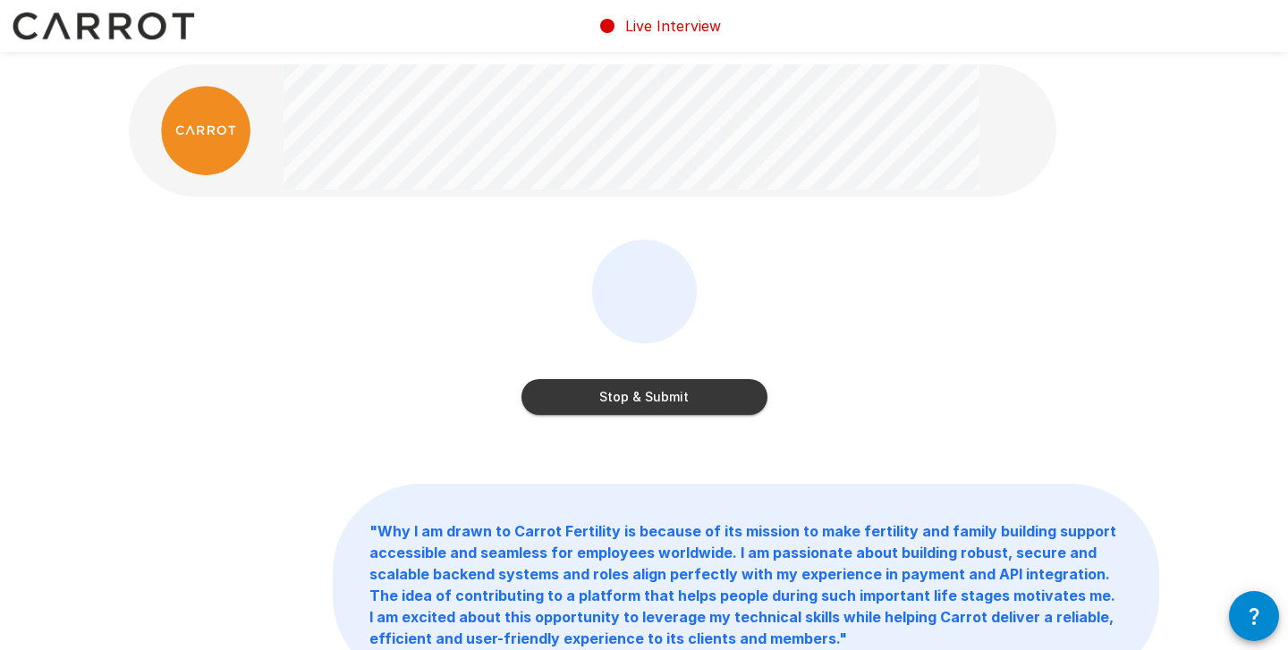
click at [659, 406] on button "Stop & Submit" at bounding box center [645, 397] width 246 height 36
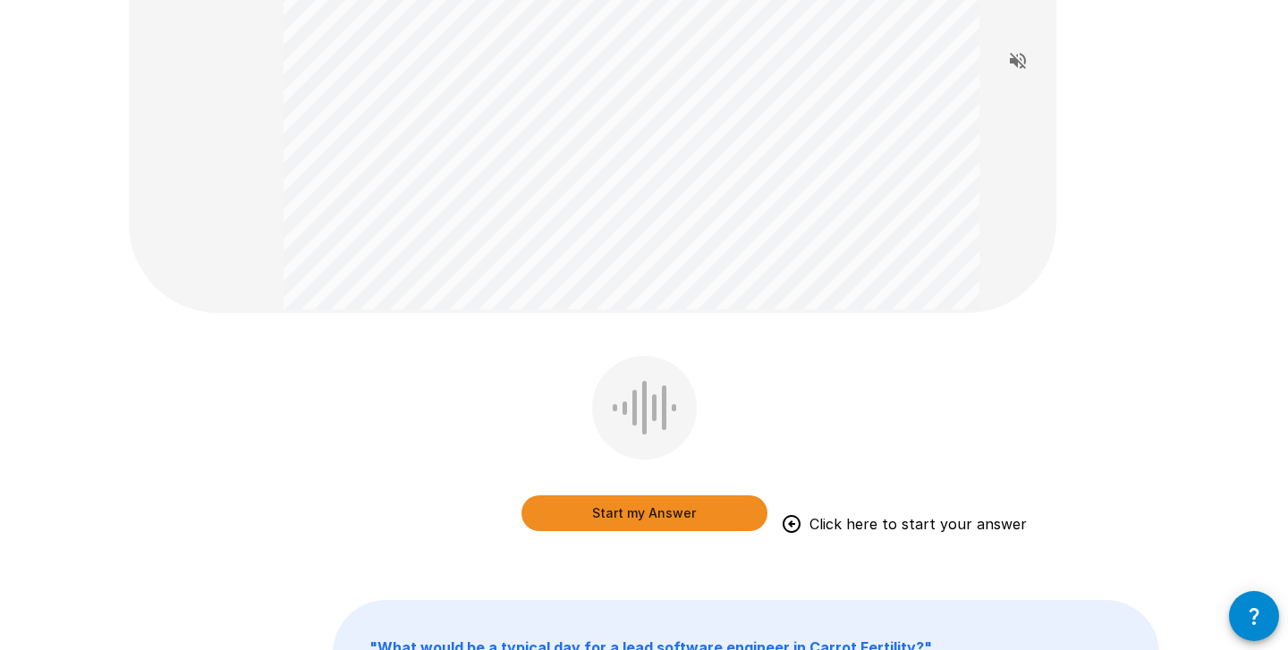
scroll to position [283, 0]
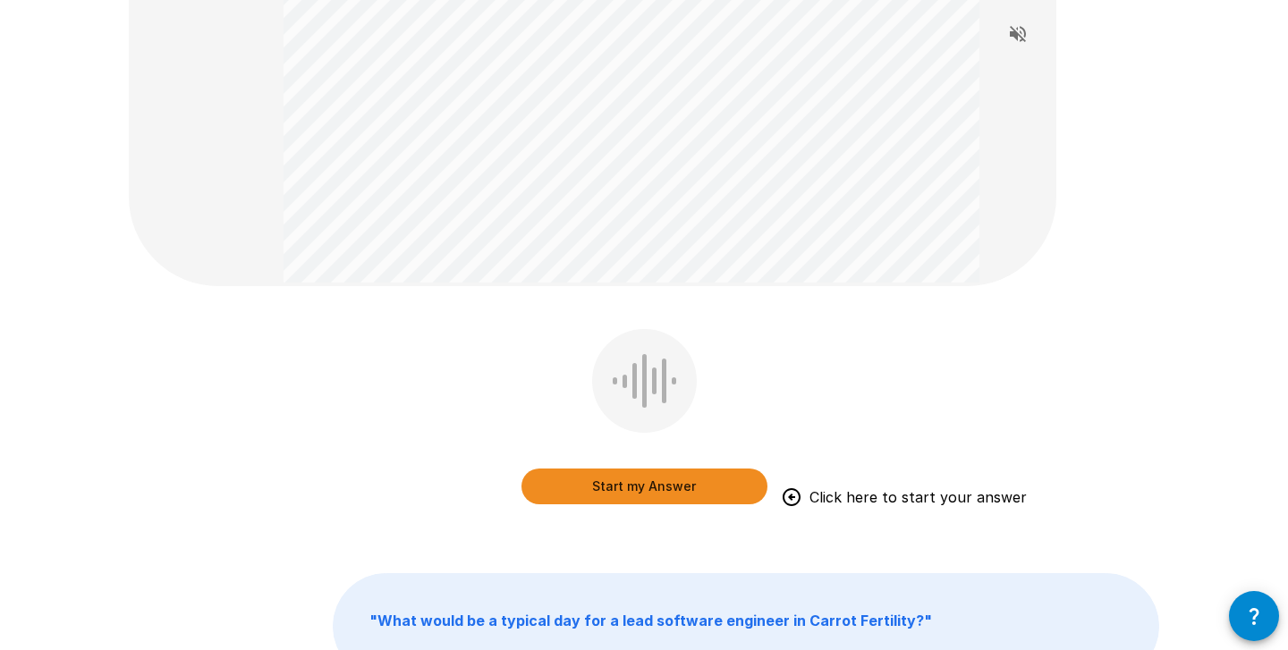
click at [692, 501] on button "Start my Answer" at bounding box center [645, 487] width 246 height 36
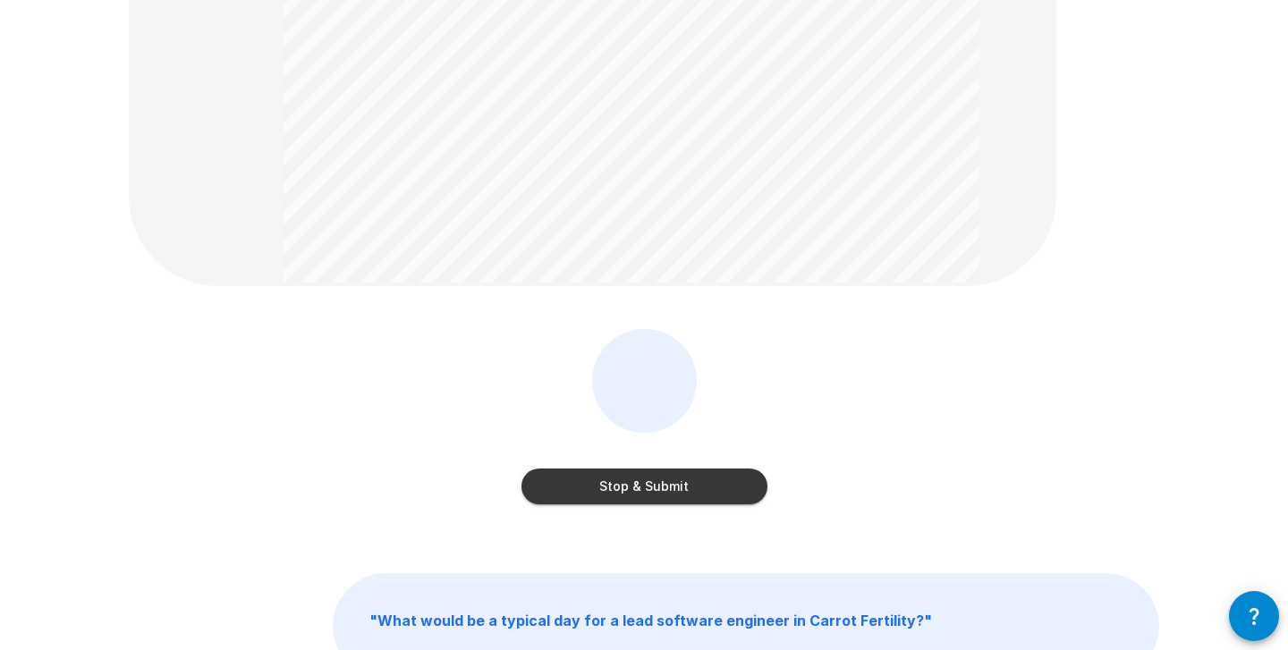
click at [692, 501] on button "Stop & Submit" at bounding box center [645, 487] width 246 height 36
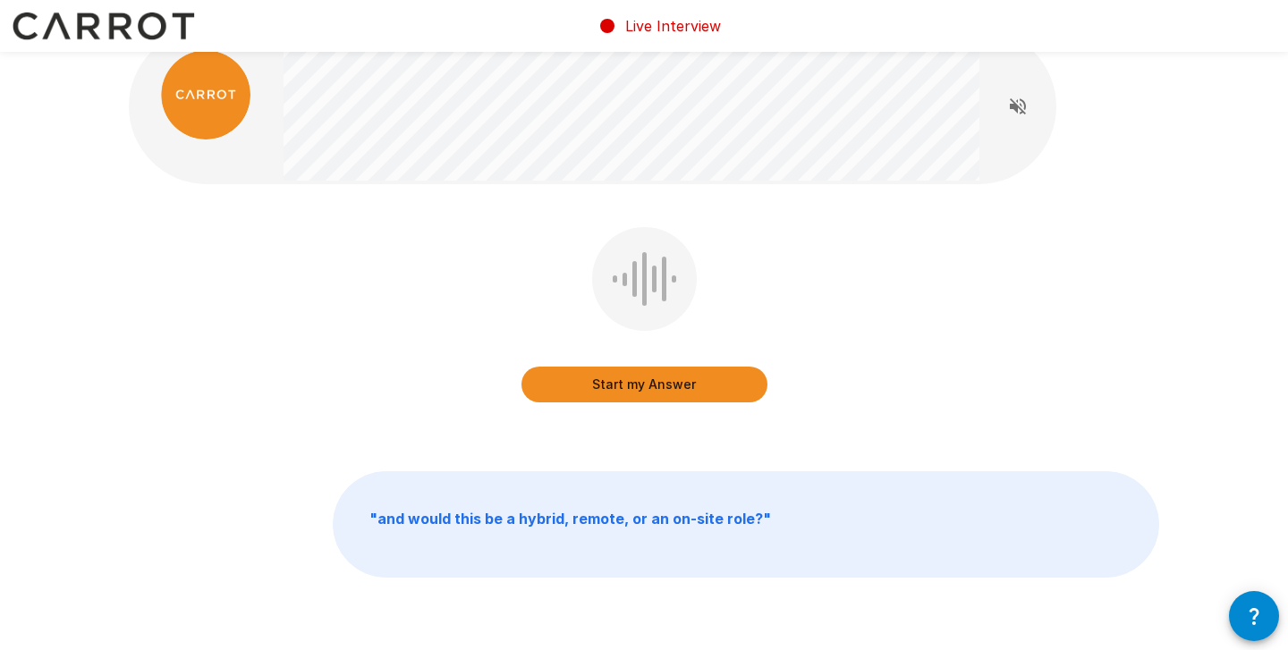
scroll to position [0, 0]
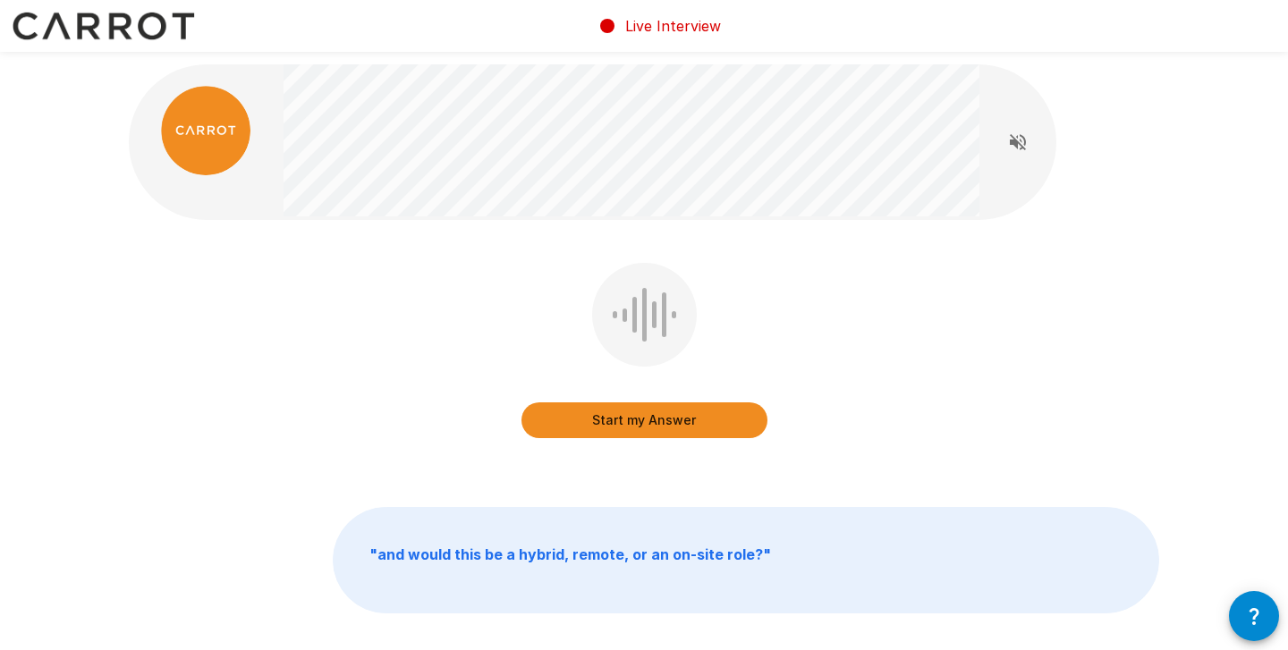
click at [725, 416] on button "Start my Answer" at bounding box center [645, 421] width 246 height 36
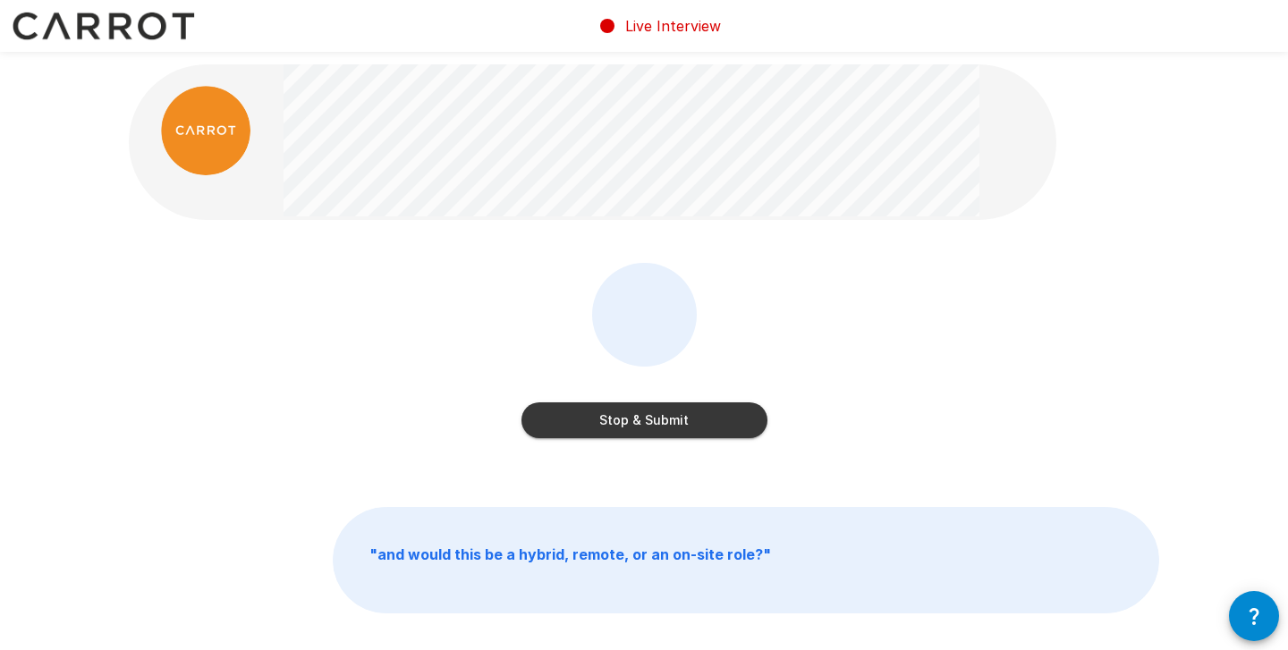
click at [725, 416] on button "Stop & Submit" at bounding box center [645, 421] width 246 height 36
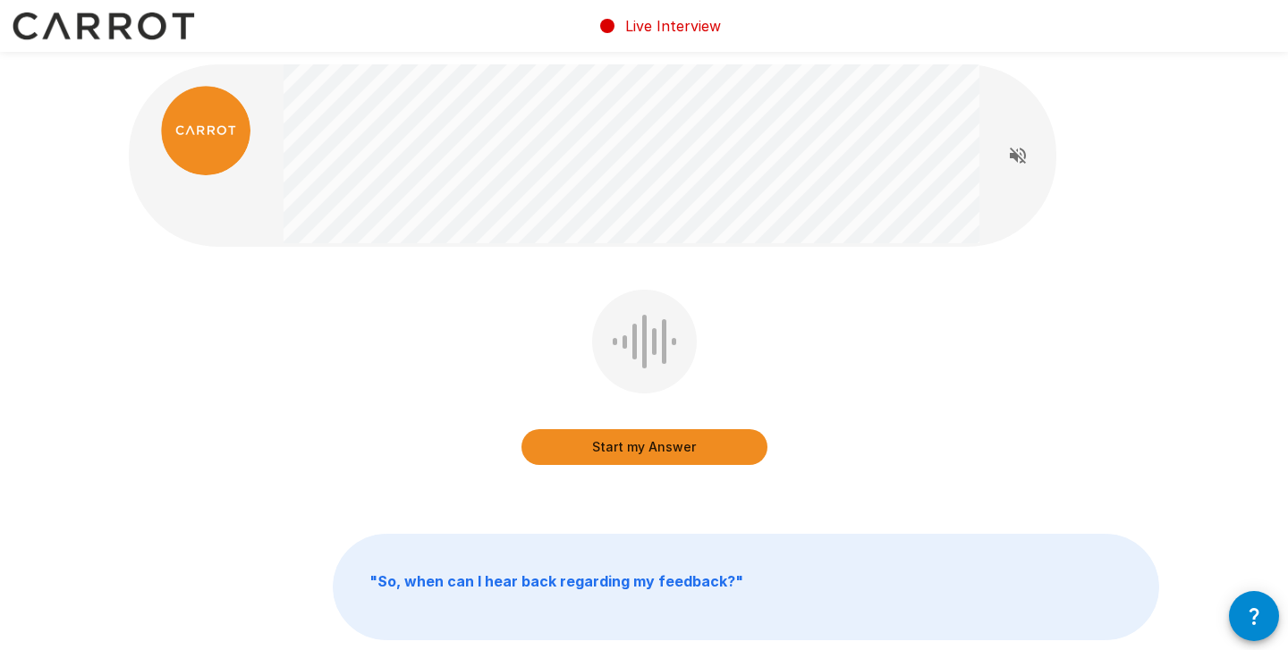
click at [695, 460] on button "Start my Answer" at bounding box center [645, 447] width 246 height 36
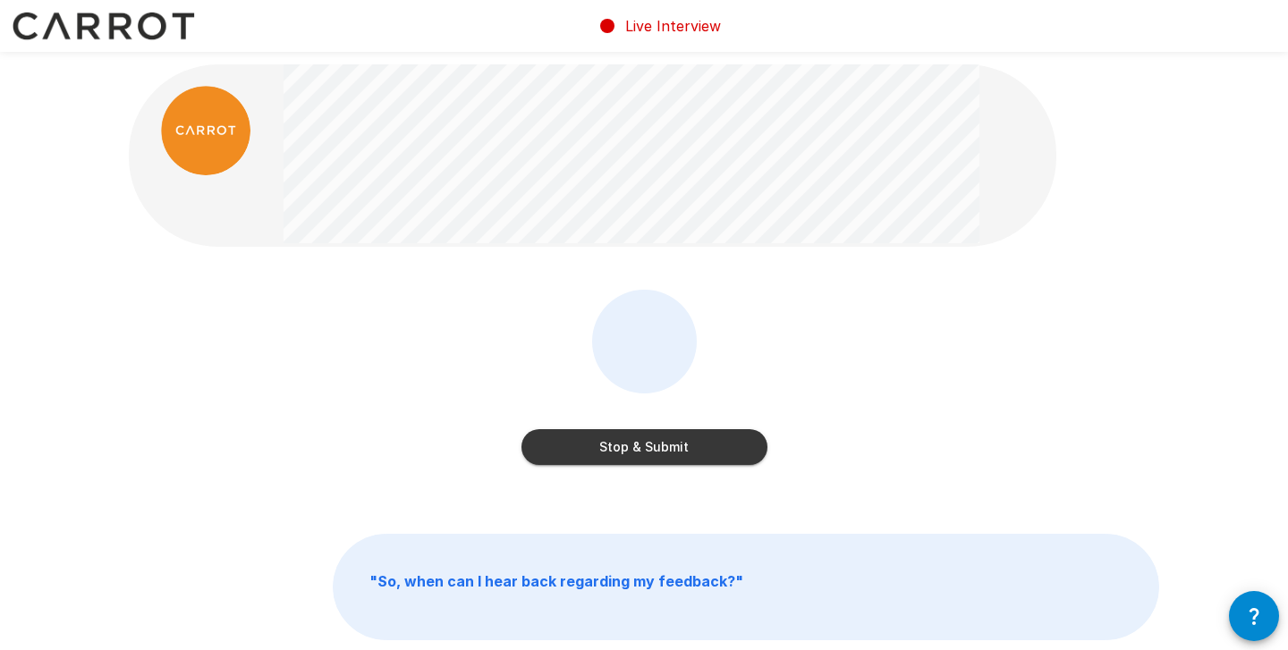
click at [658, 459] on button "Stop & Submit" at bounding box center [645, 447] width 246 height 36
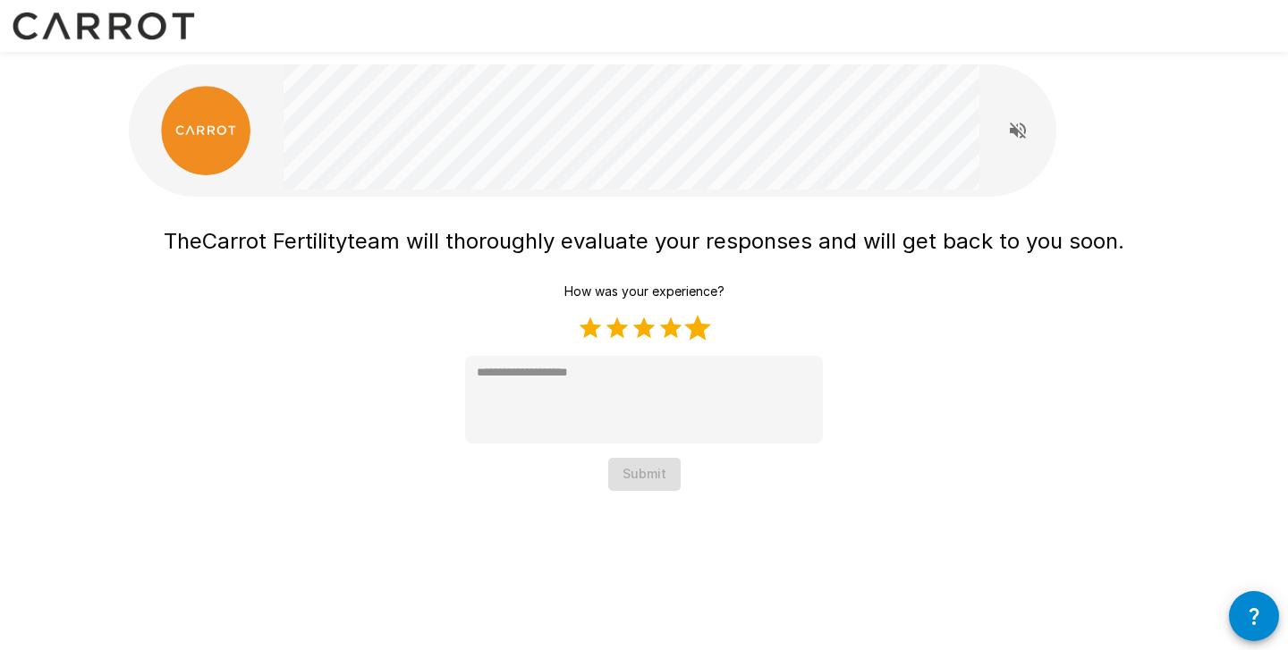
click at [701, 329] on label "5 Stars" at bounding box center [697, 328] width 27 height 27
type textarea "*"
click at [667, 476] on button "Submit" at bounding box center [644, 474] width 72 height 33
